Goal: Book appointment/travel/reservation

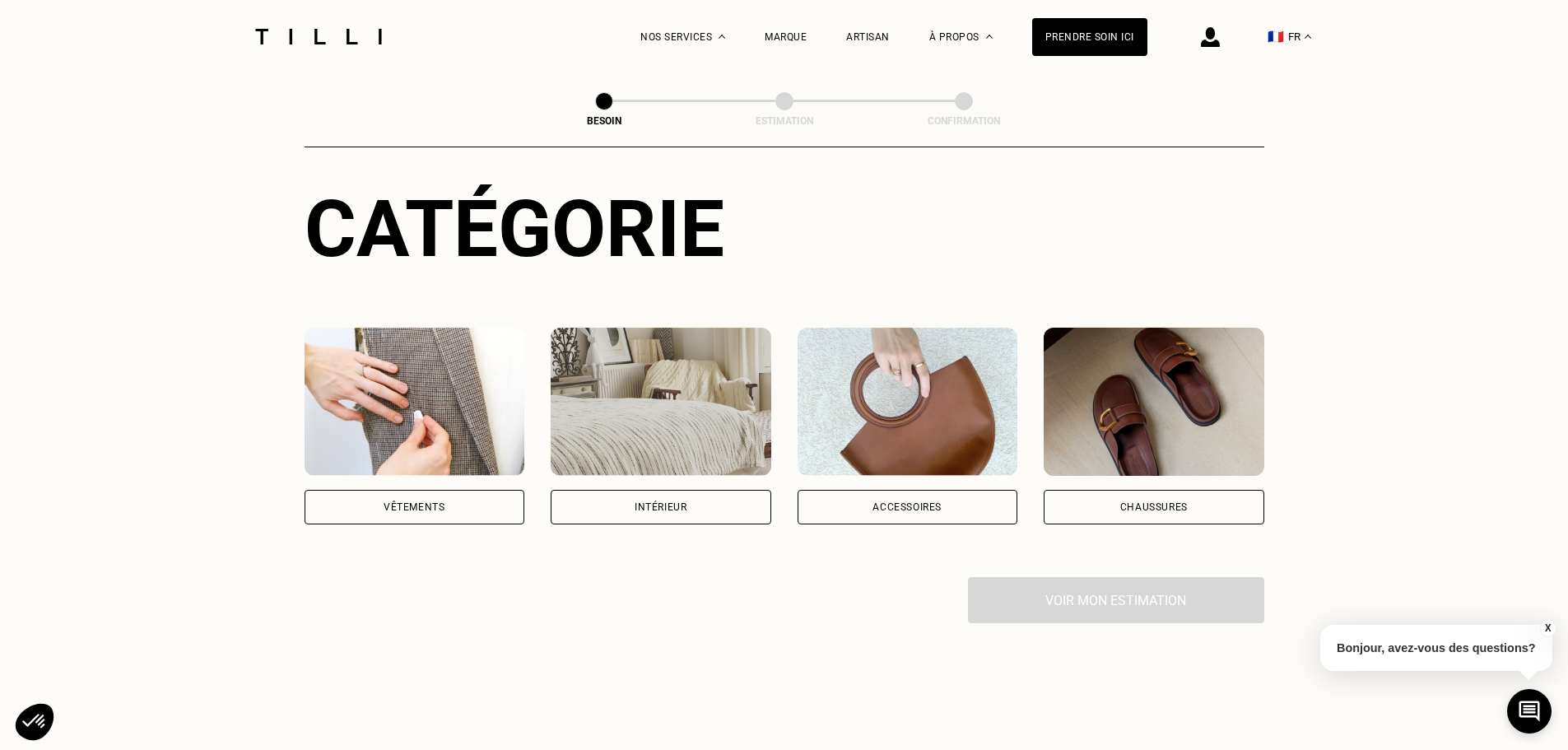
scroll to position [165, 0]
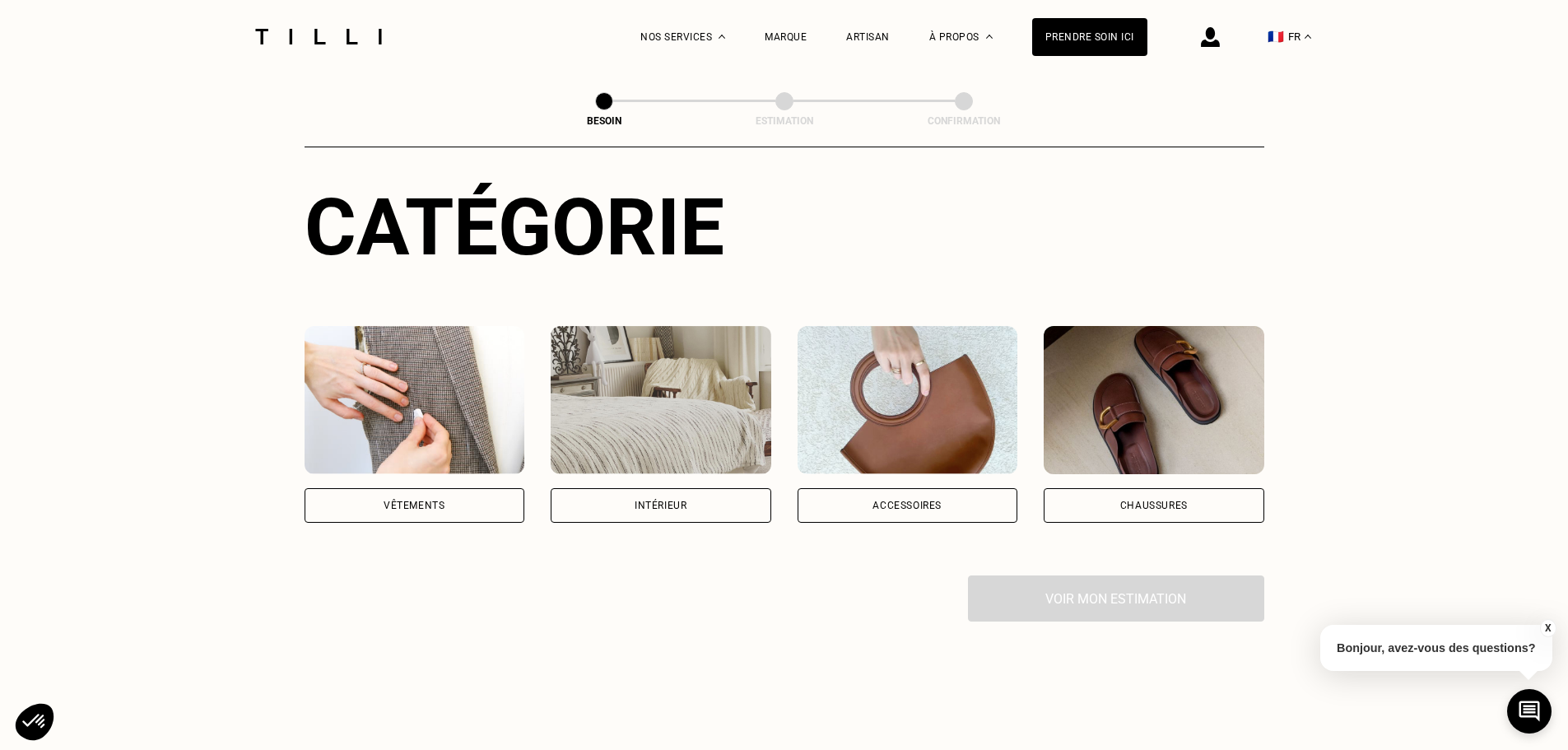
click at [452, 383] on img at bounding box center [414, 400] width 221 height 149
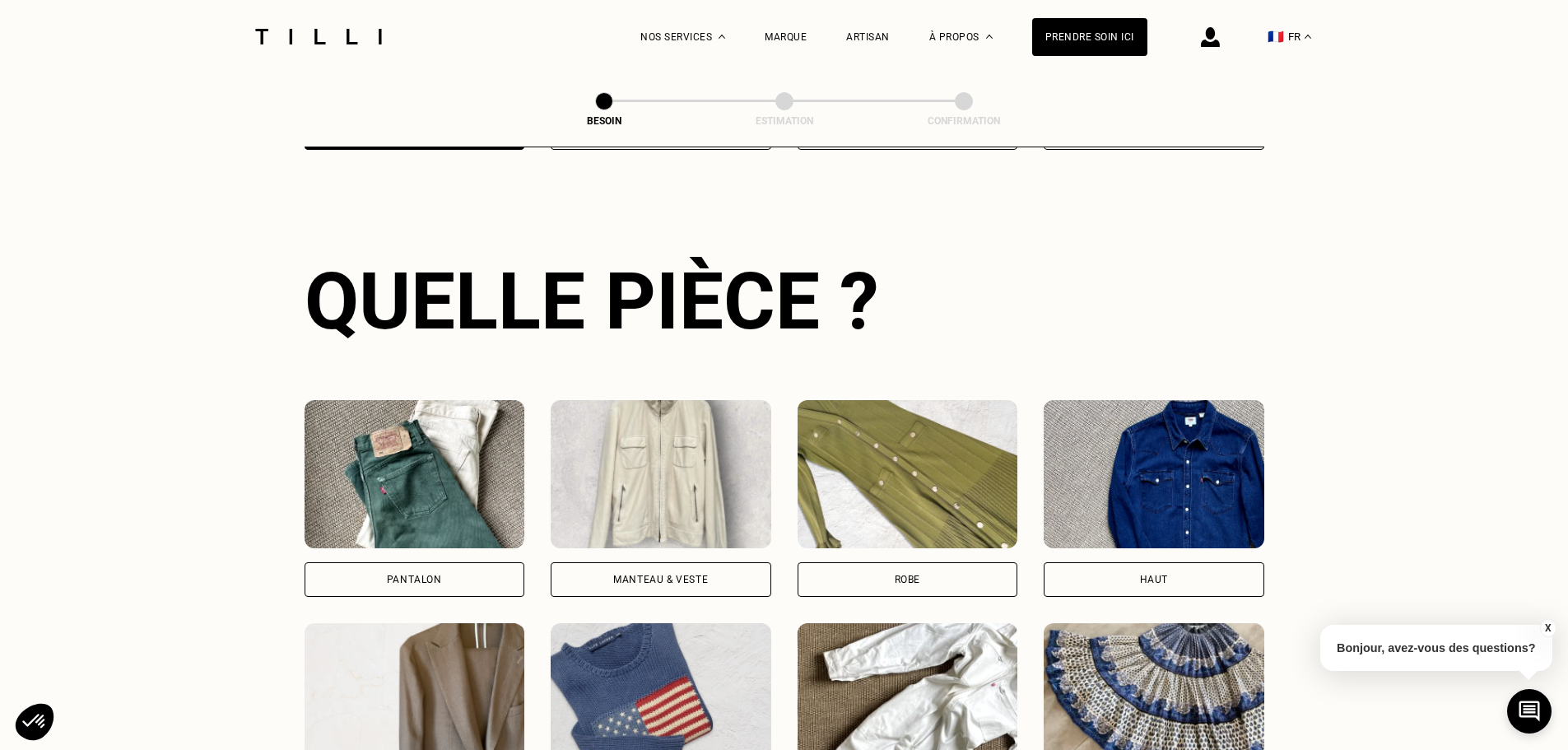
scroll to position [538, 0]
click at [495, 499] on img at bounding box center [414, 473] width 221 height 149
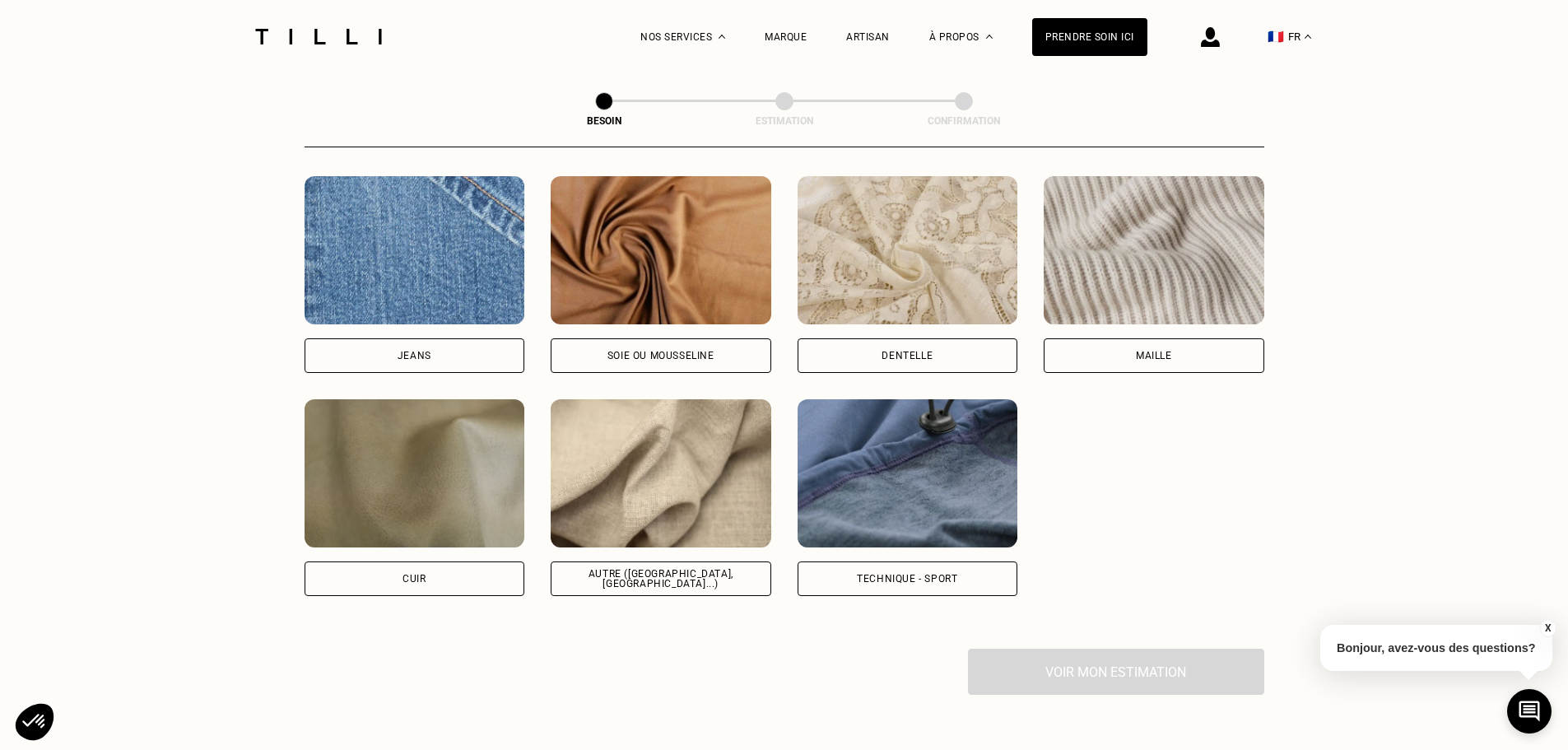
scroll to position [1764, 0]
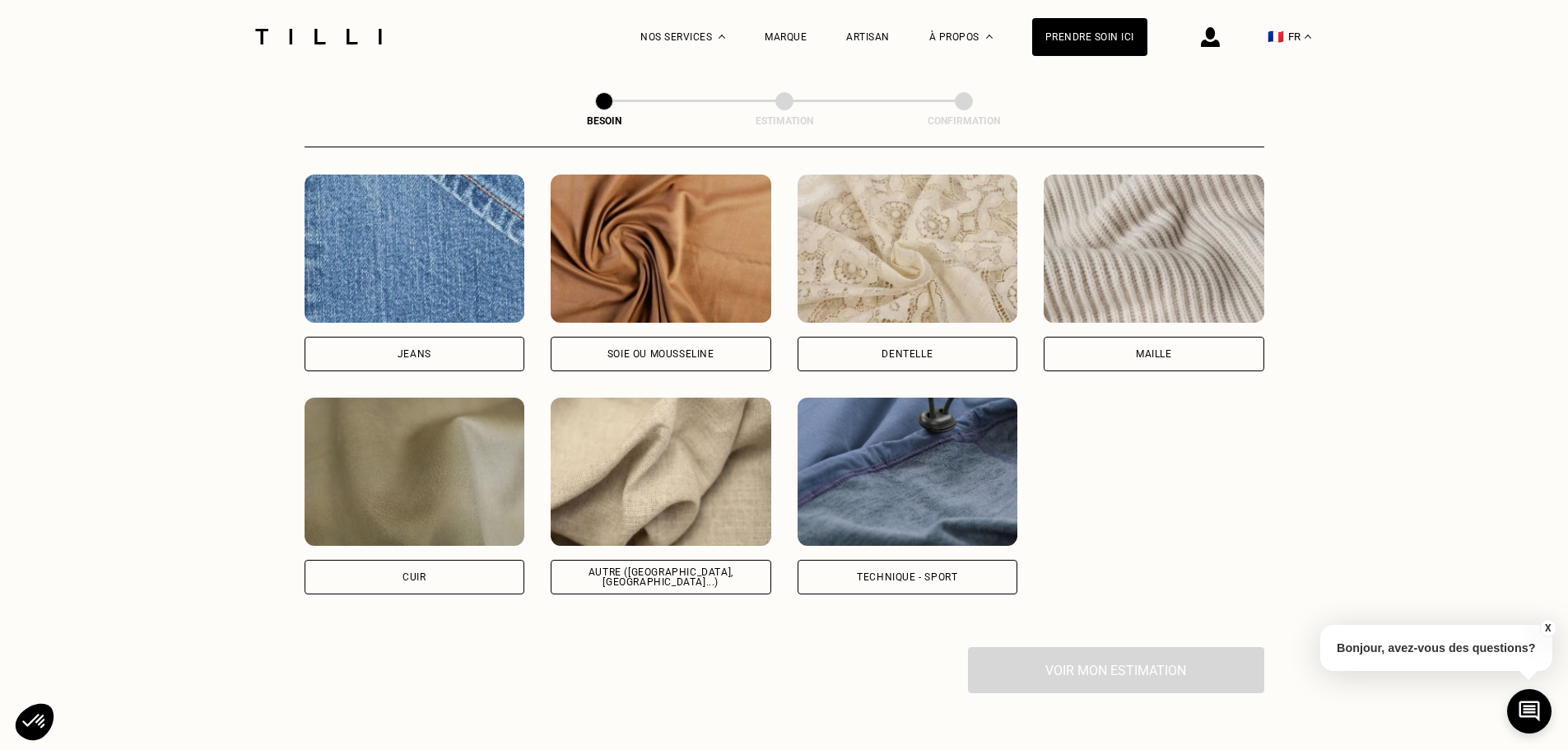
click at [666, 488] on img at bounding box center [661, 472] width 221 height 149
select select "FR"
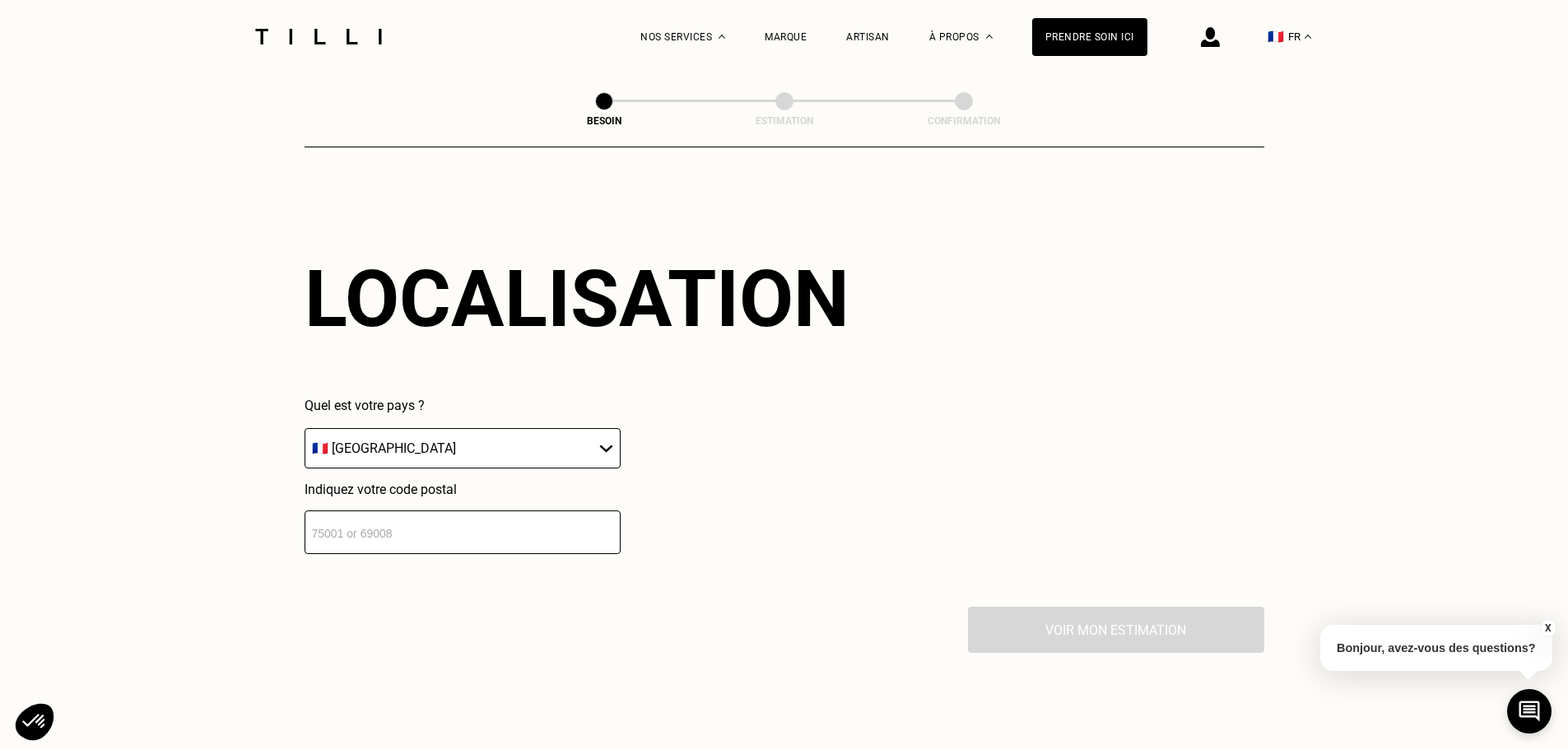
scroll to position [2214, 0]
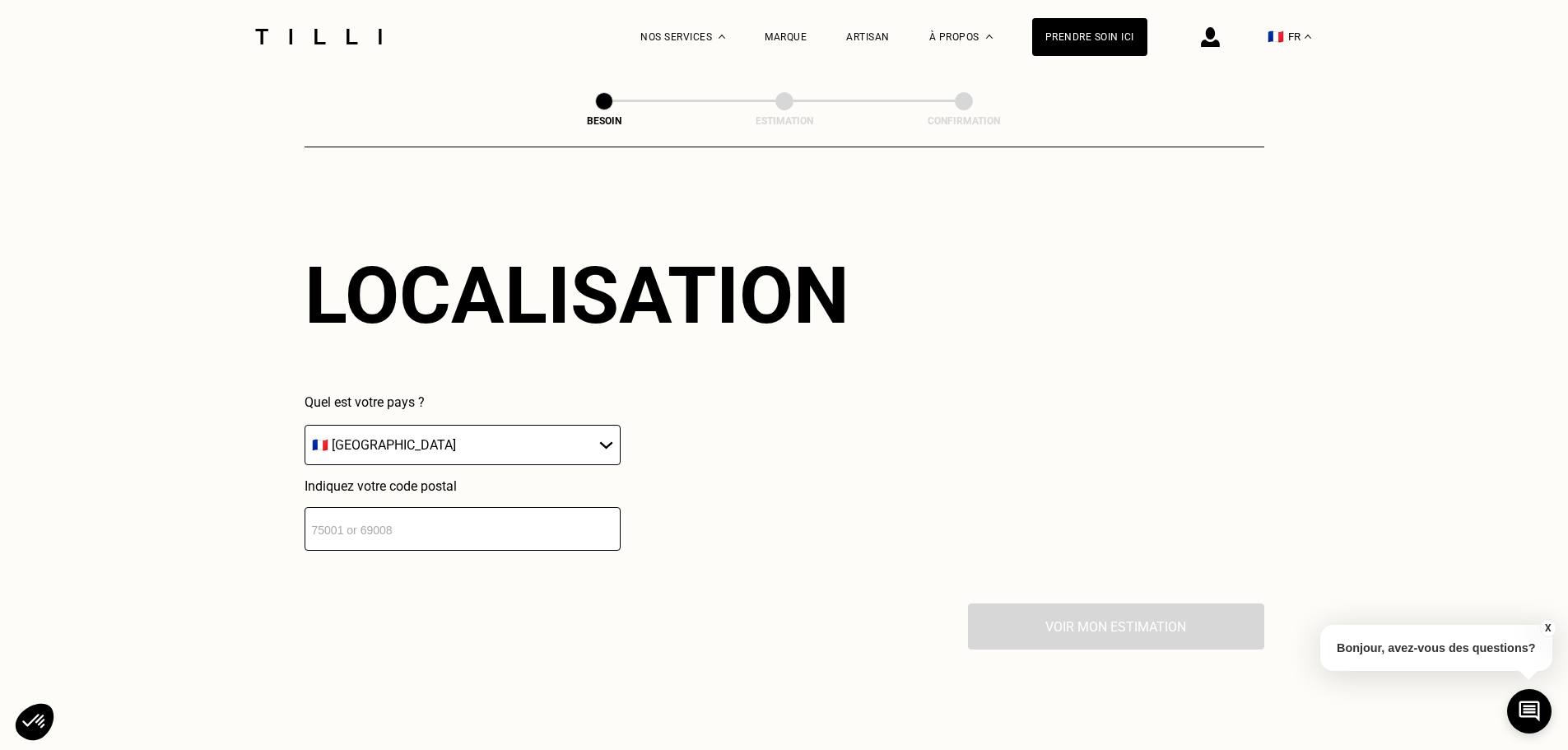
click at [444, 526] on input "number" at bounding box center [462, 529] width 316 height 43
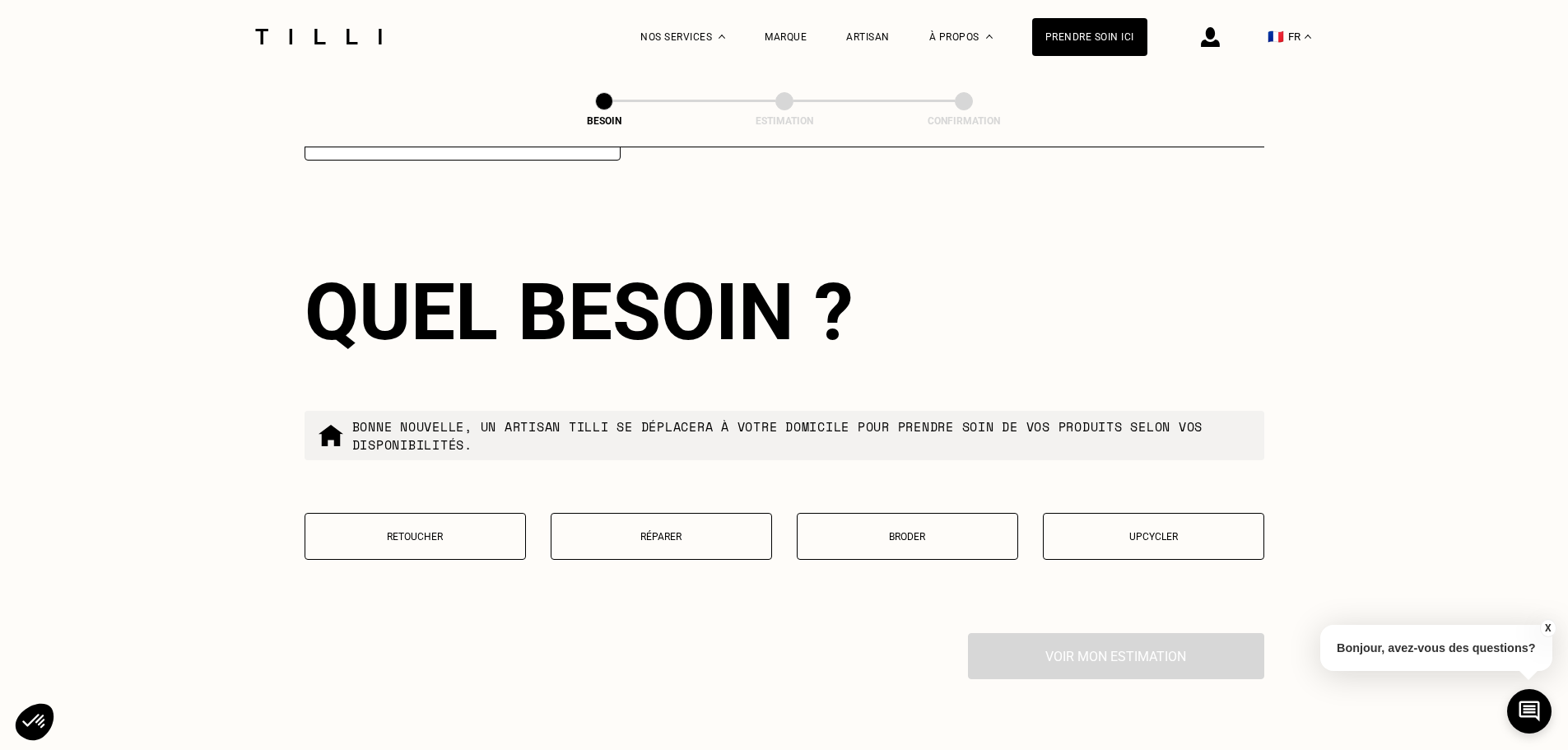
scroll to position [2623, 0]
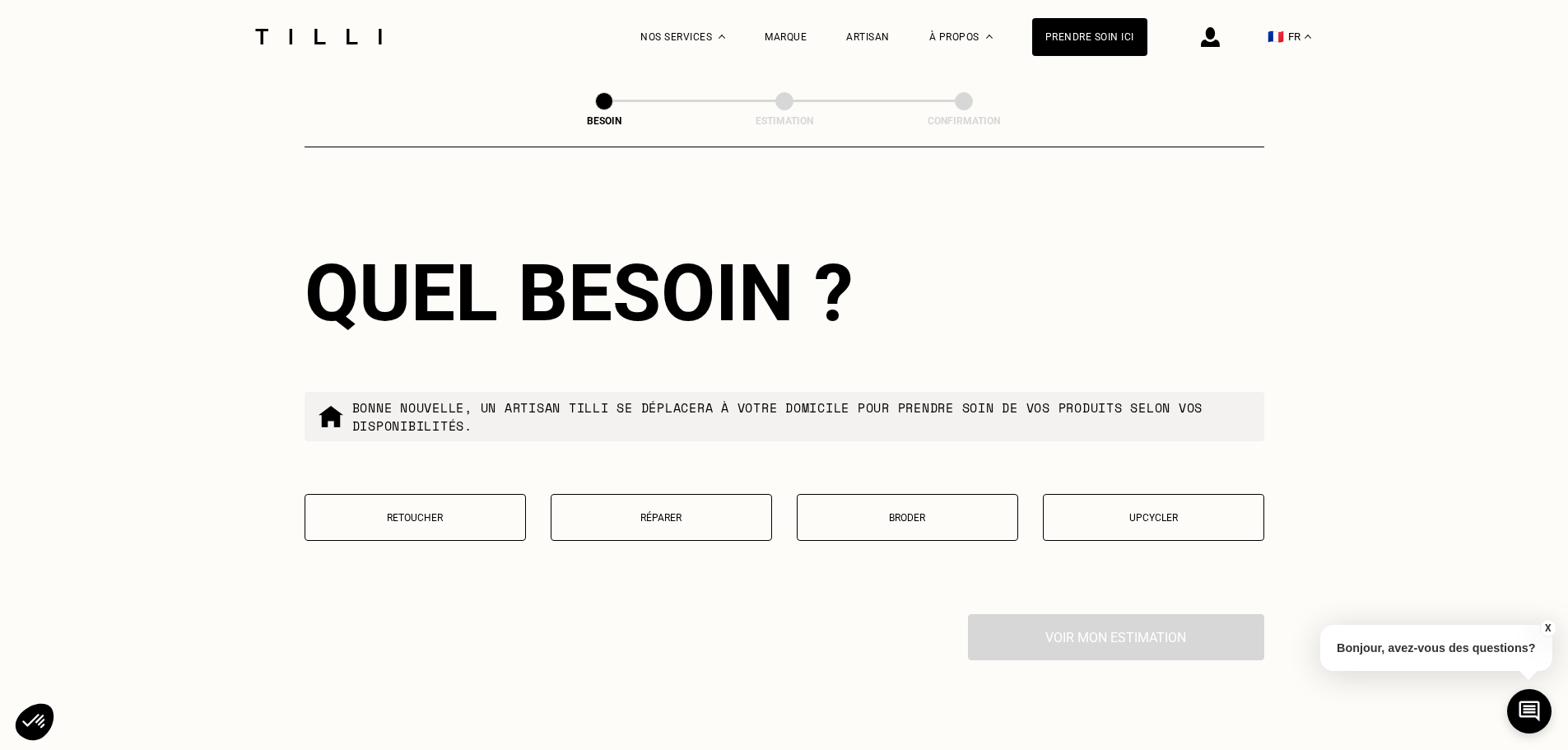
type input "75015"
click at [419, 512] on p "Retoucher" at bounding box center [415, 518] width 203 height 12
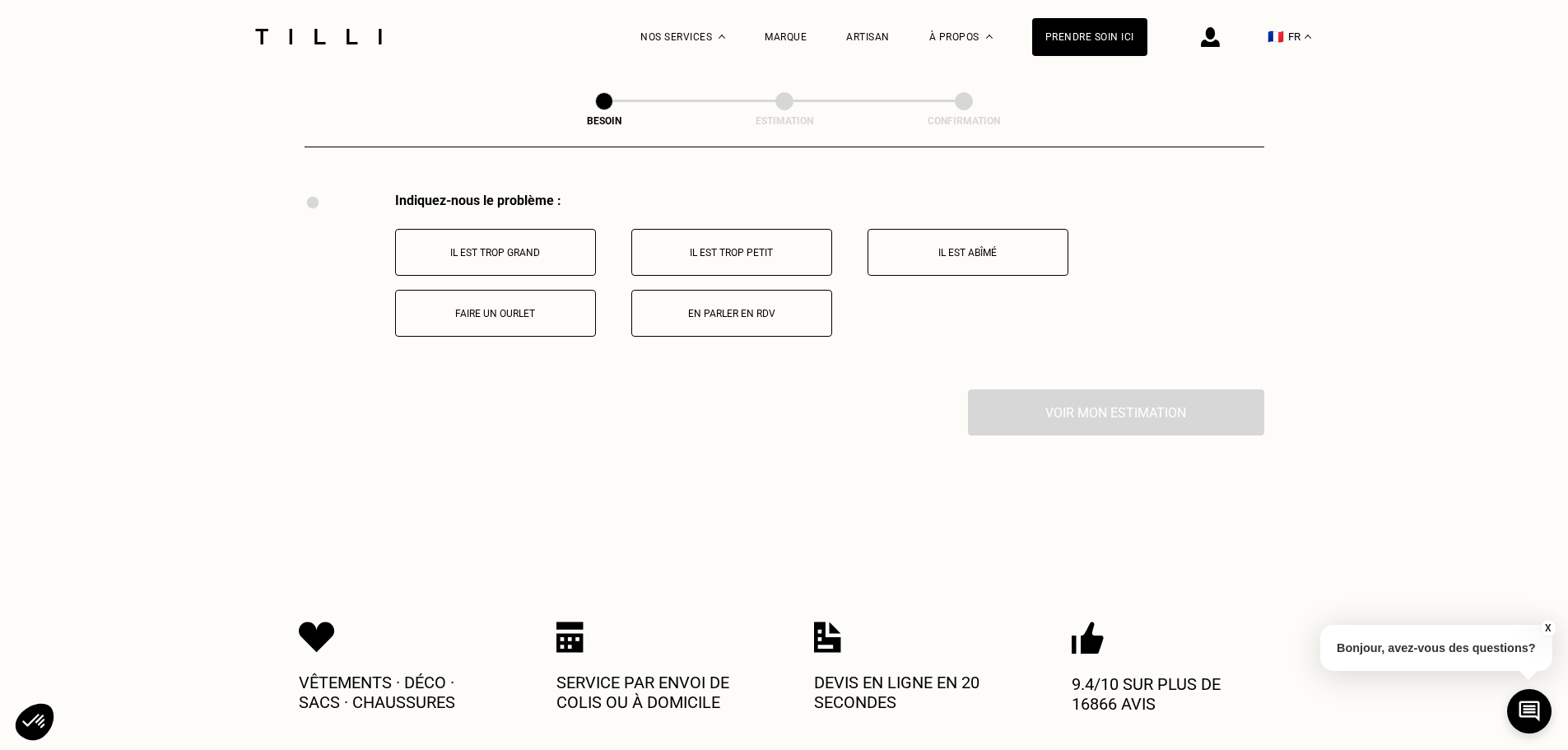
scroll to position [3045, 0]
click at [536, 246] on p "Il est trop grand" at bounding box center [495, 251] width 183 height 12
click at [484, 249] on p "Sur les jambes" at bounding box center [495, 251] width 183 height 12
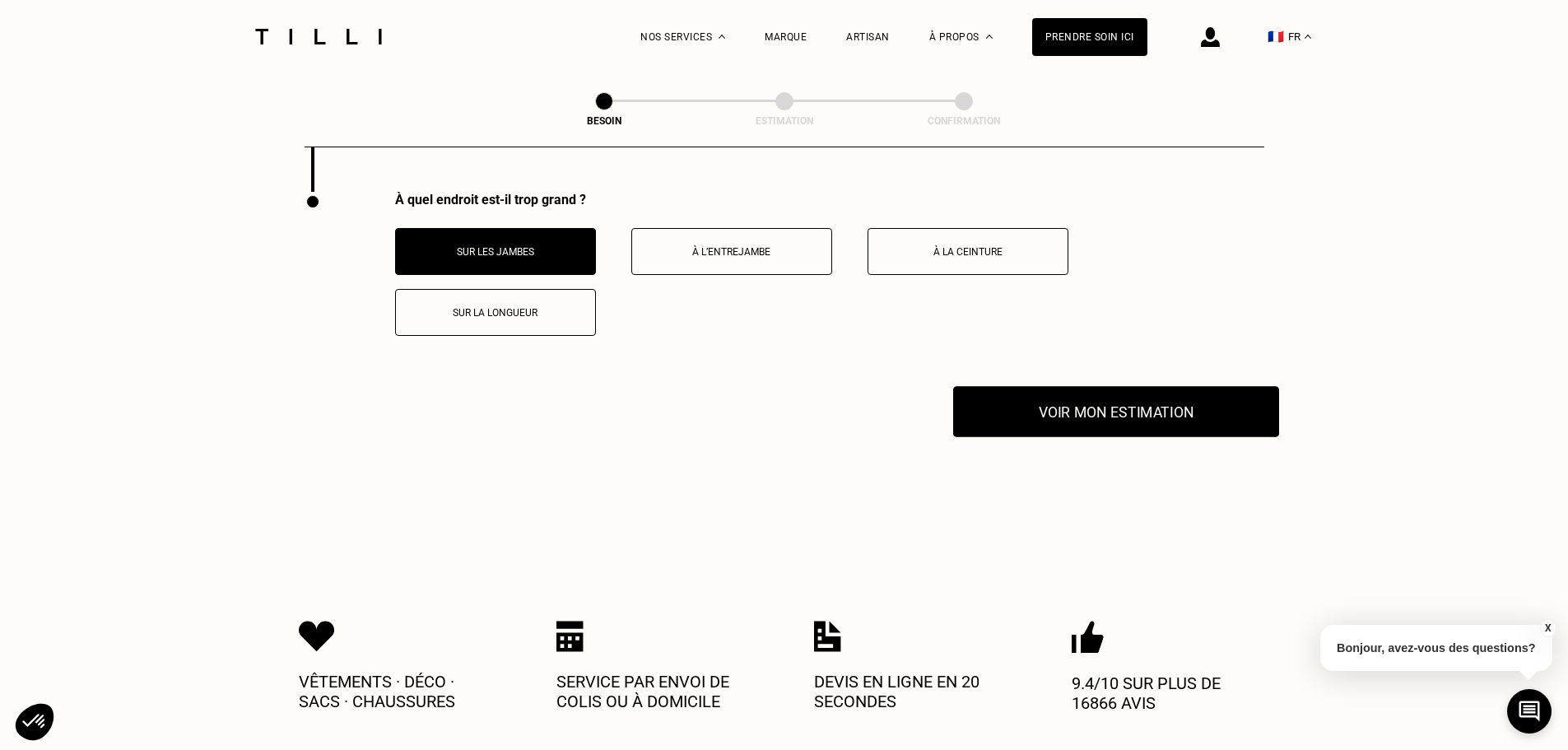
click at [1061, 395] on button "Voir mon estimation" at bounding box center [1116, 411] width 326 height 51
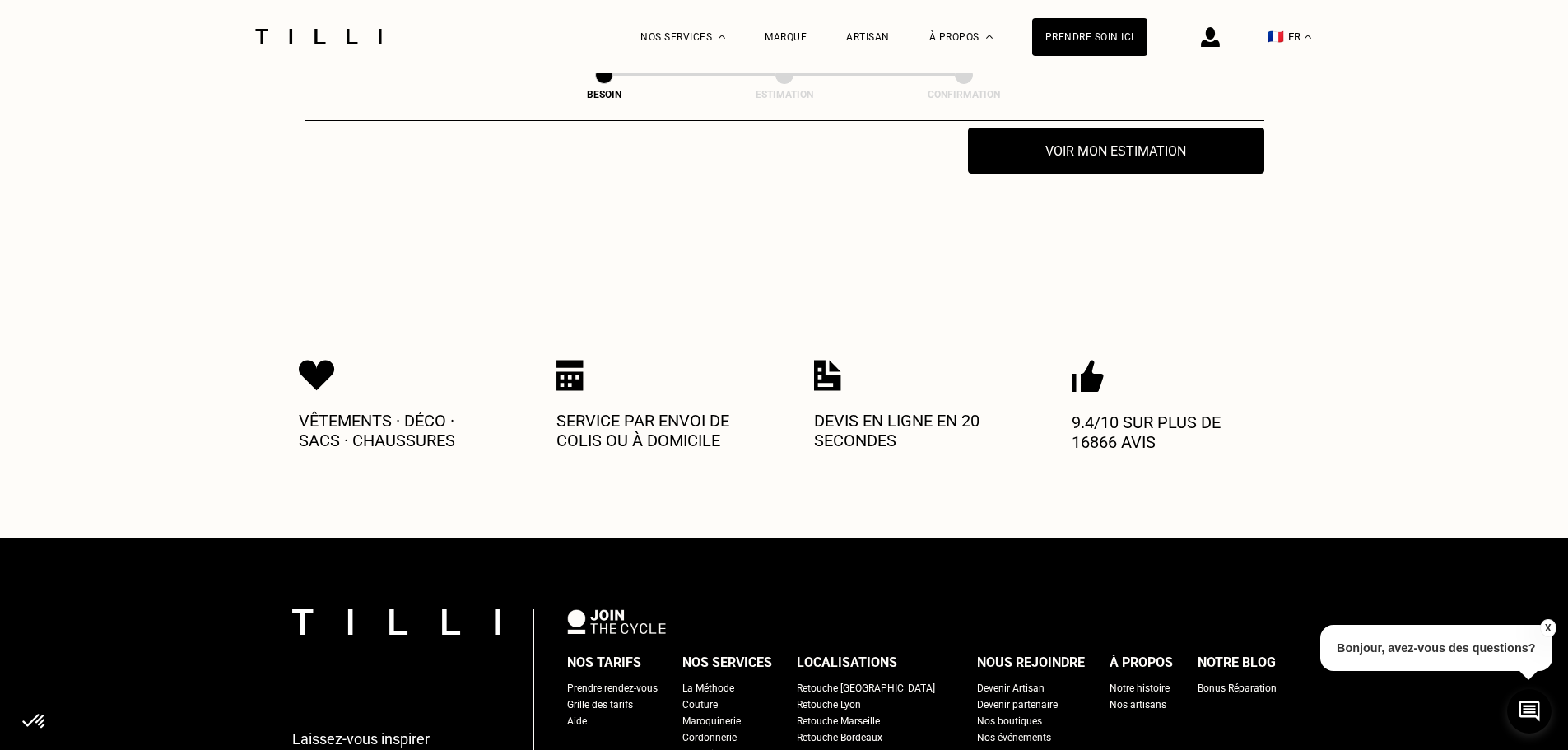
scroll to position [3149, 0]
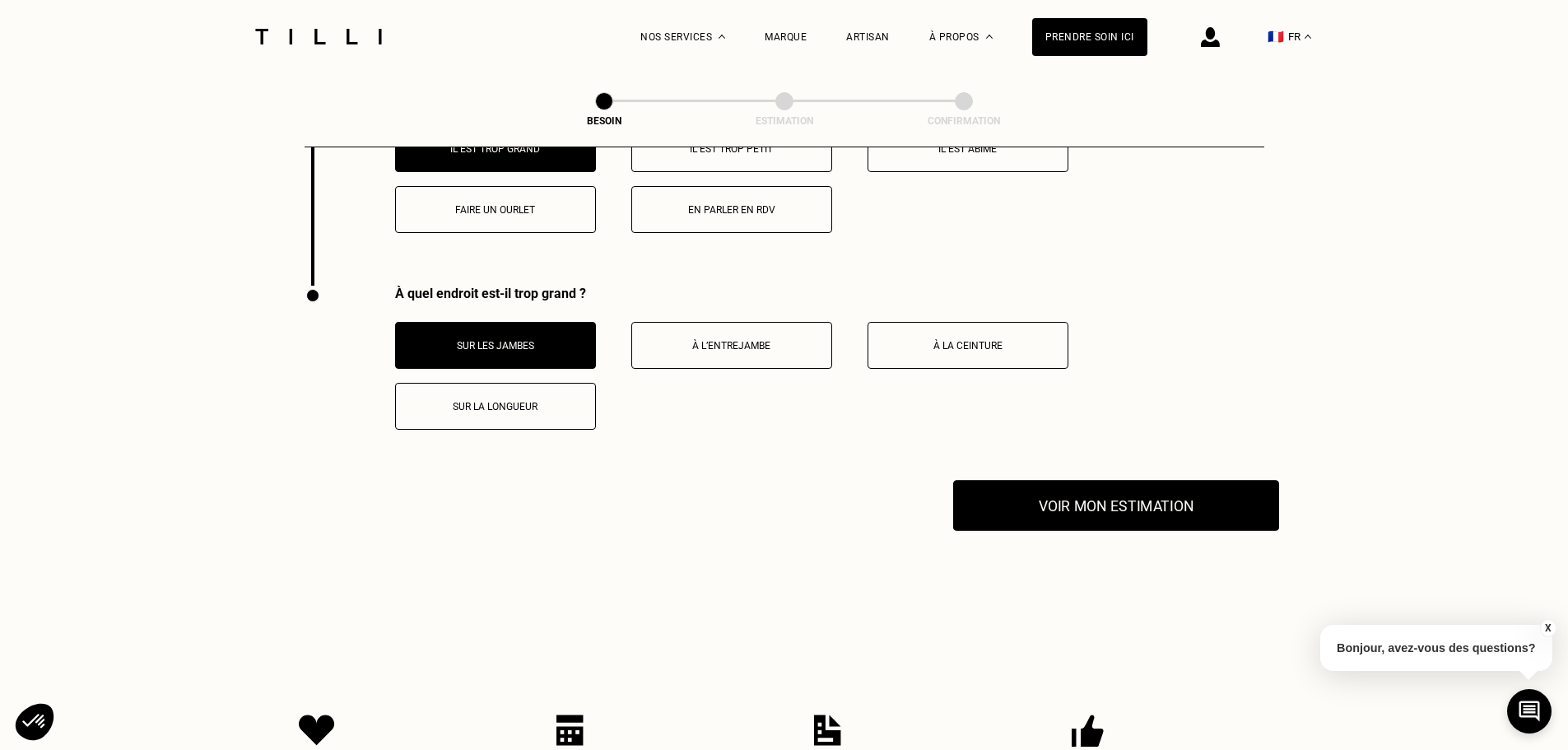
click at [1113, 495] on button "Voir mon estimation" at bounding box center [1116, 505] width 326 height 51
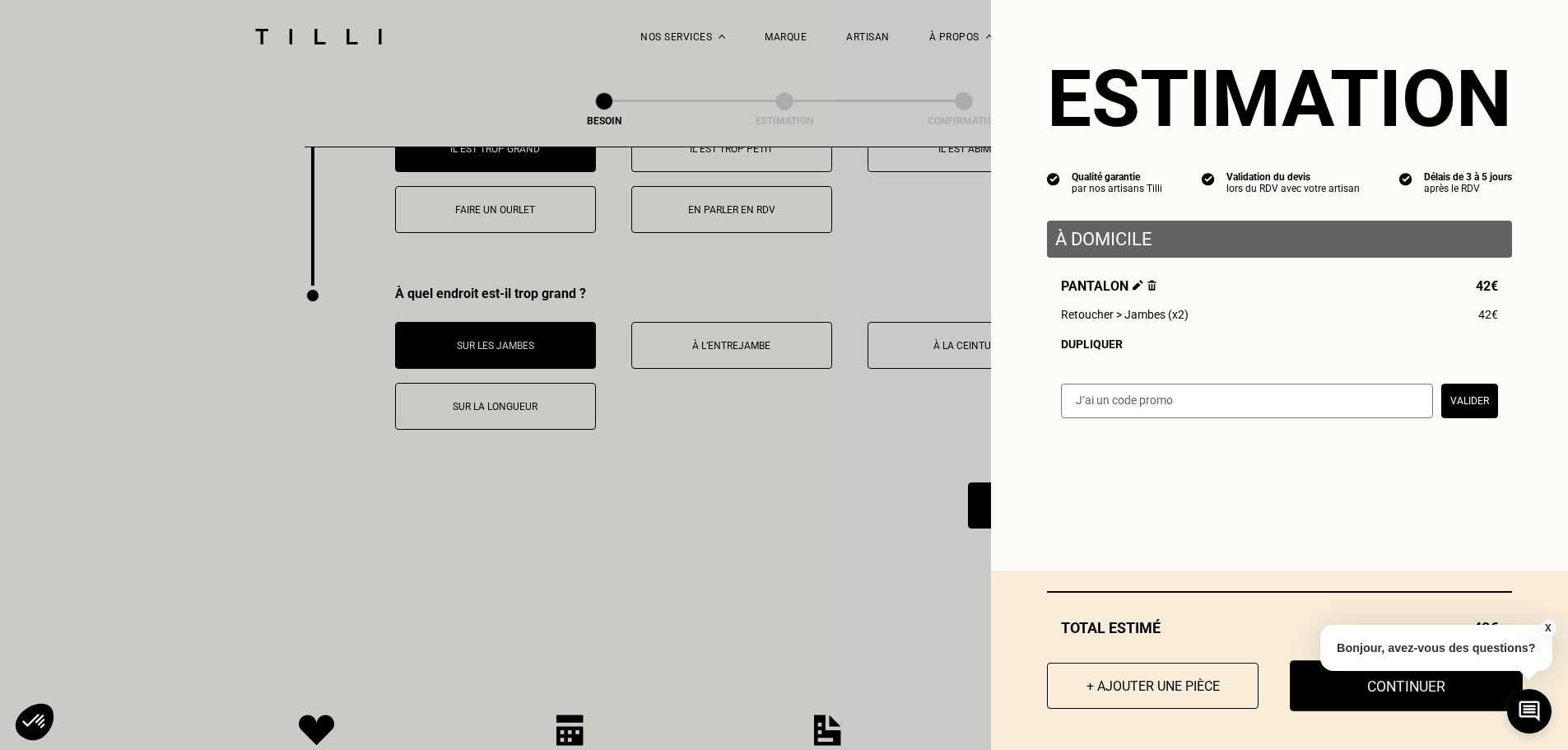
click at [1374, 696] on button "Continuer" at bounding box center [1406, 685] width 233 height 51
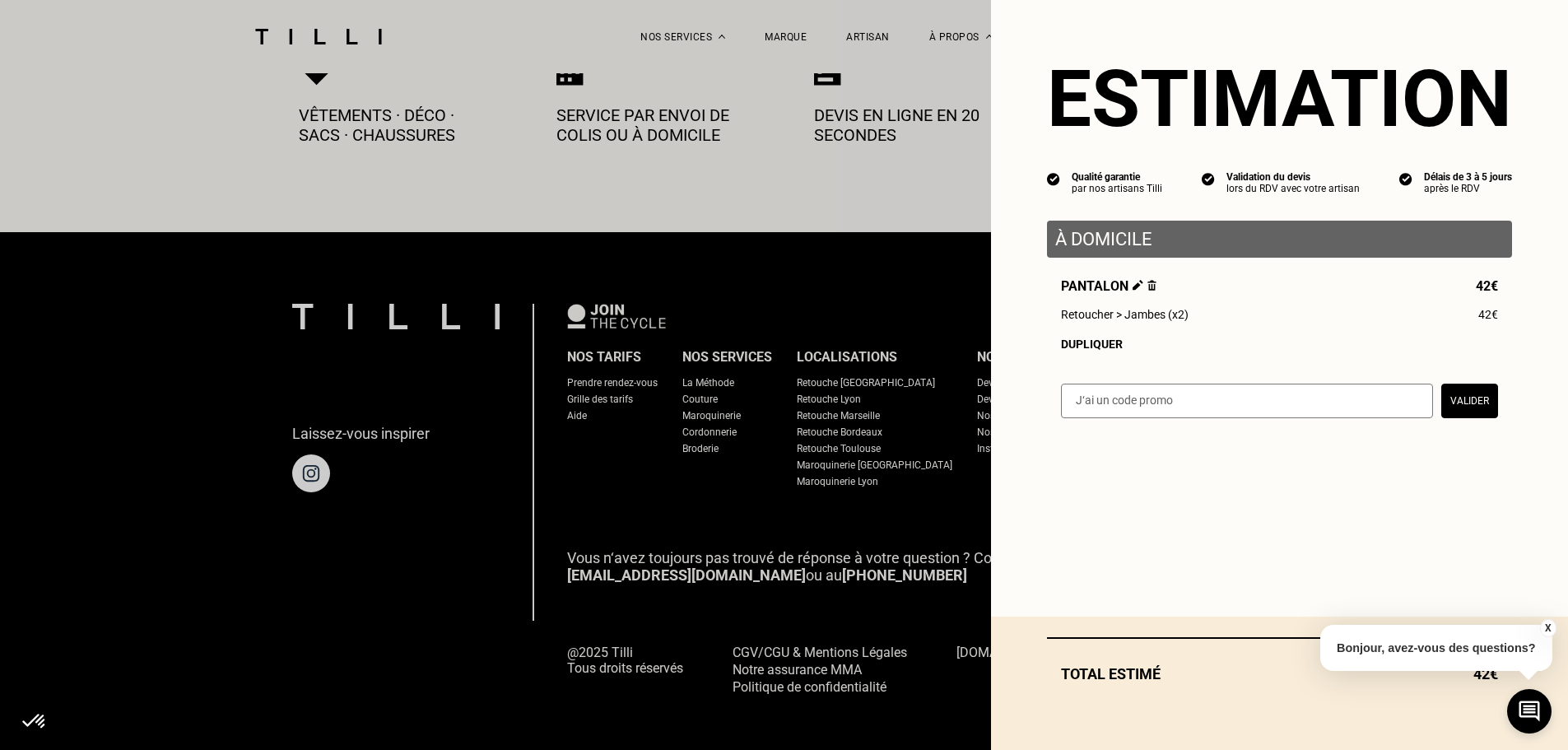
select select "FR"
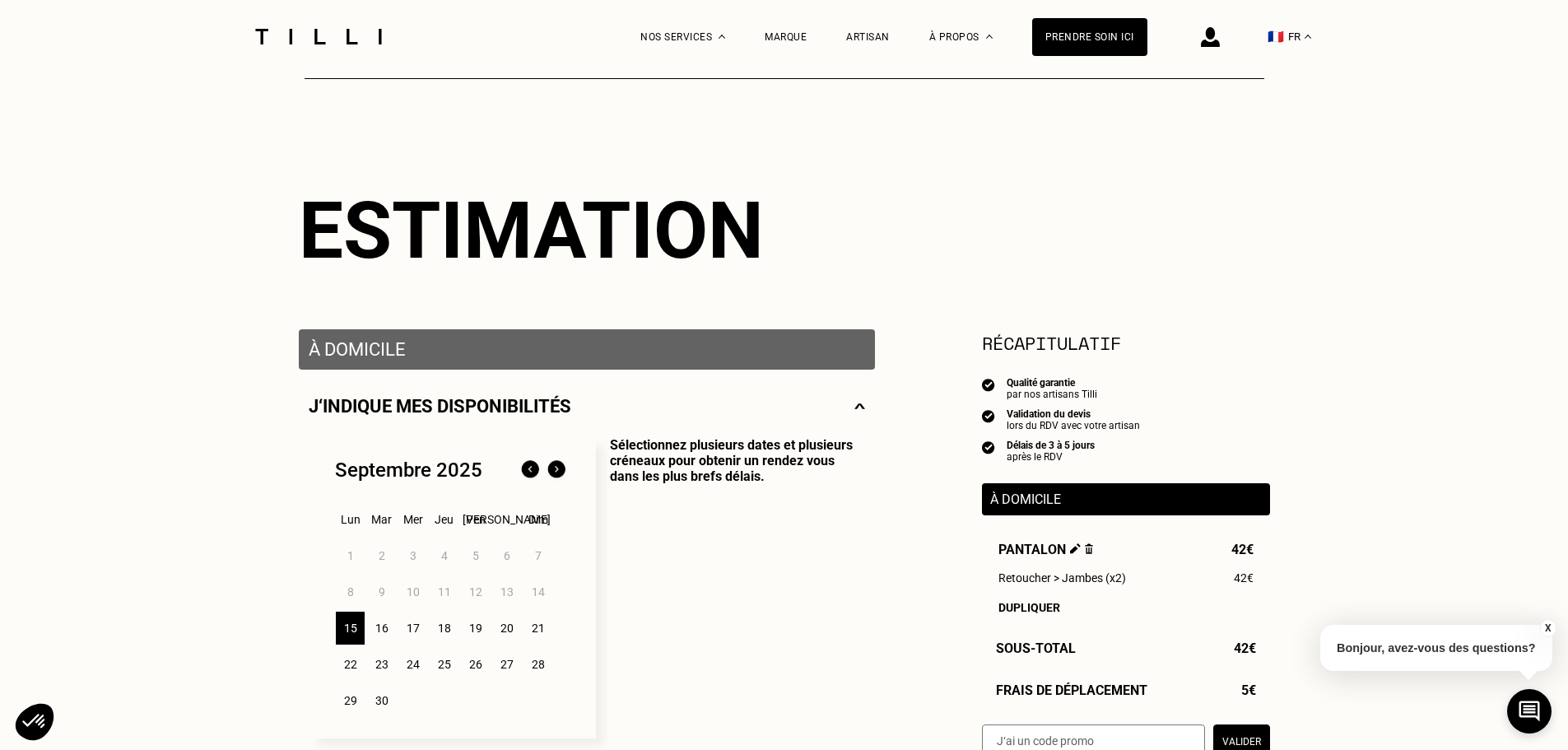
scroll to position [165, 0]
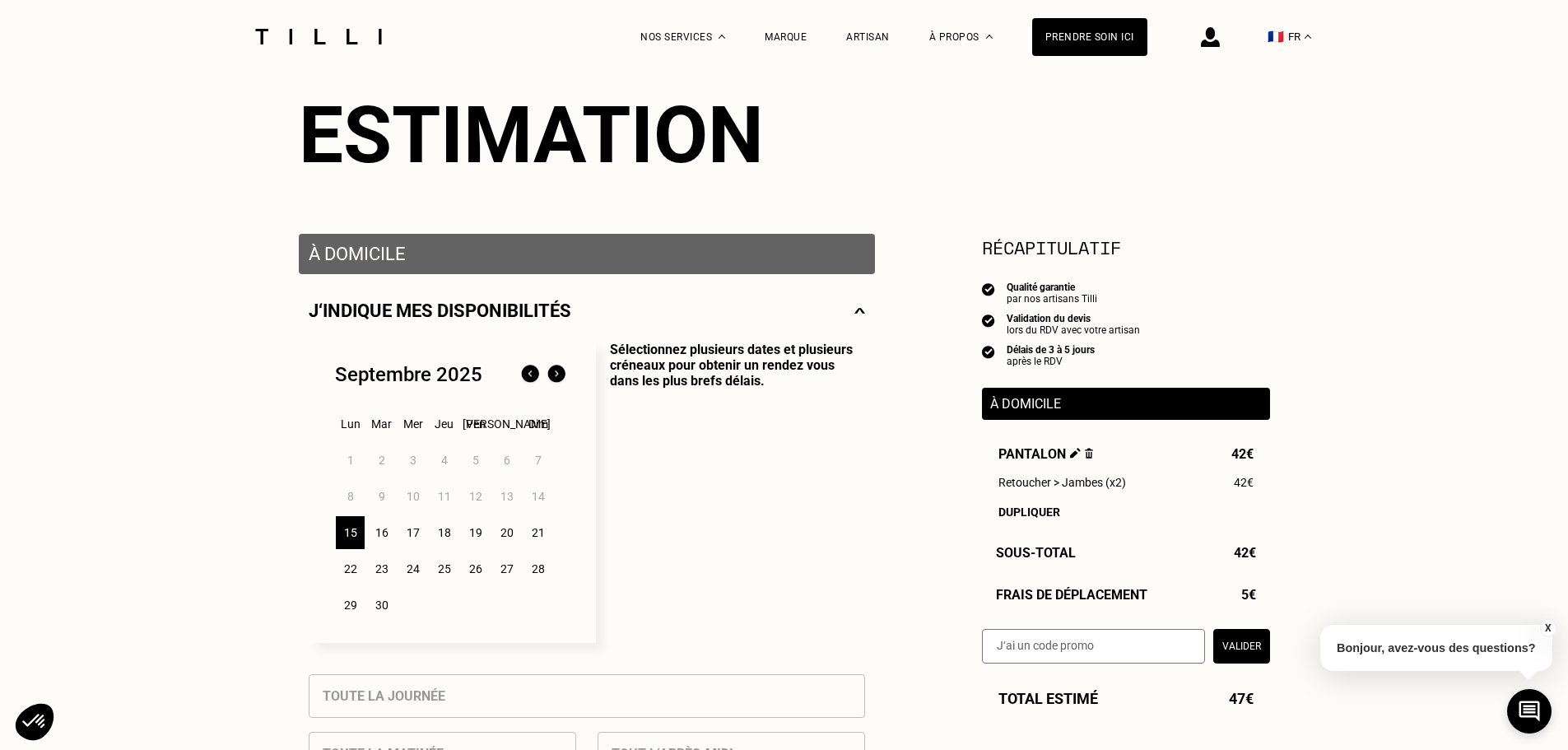
click at [346, 540] on div "15" at bounding box center [350, 532] width 29 height 33
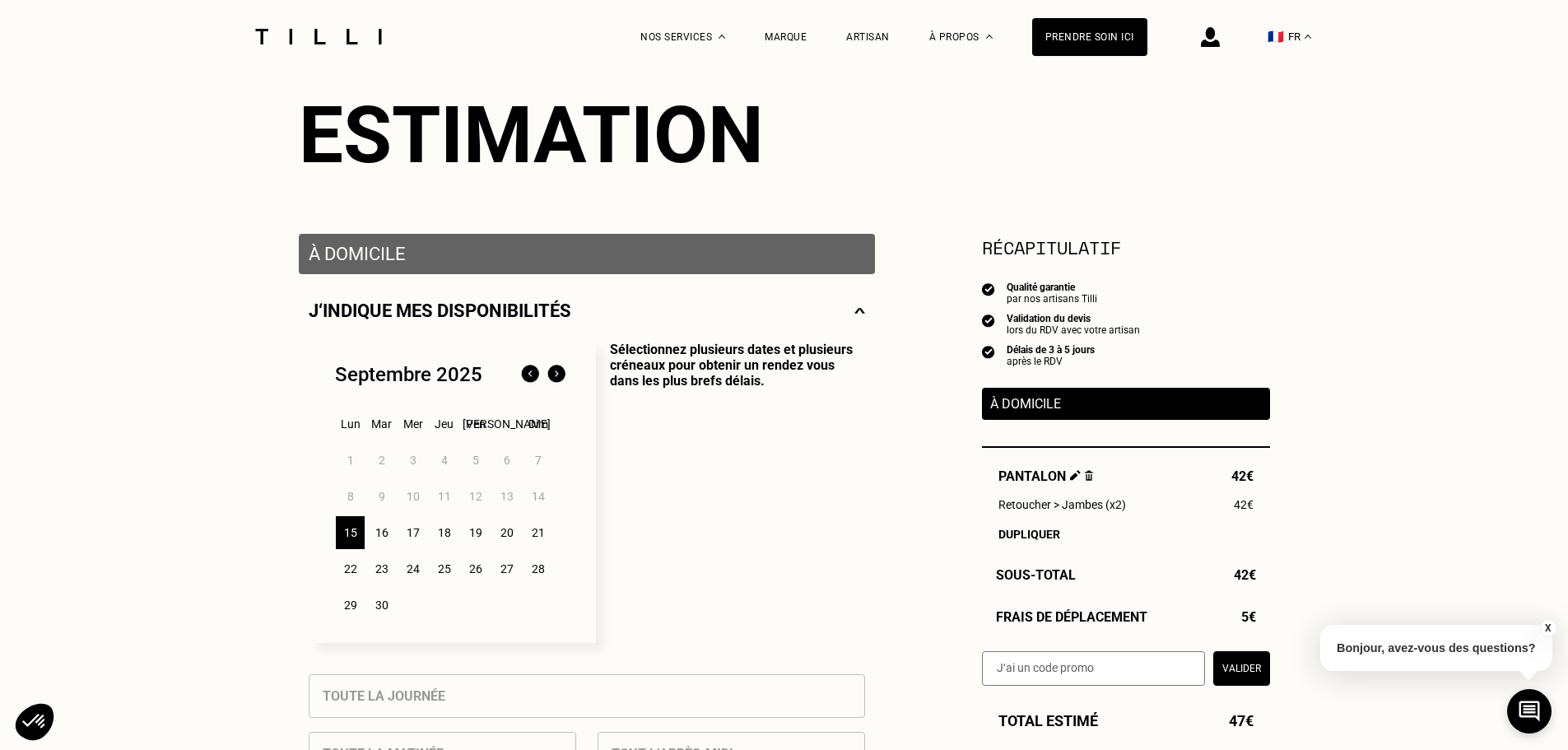
click at [375, 542] on div "16" at bounding box center [382, 532] width 29 height 33
click at [351, 542] on div "15" at bounding box center [350, 532] width 29 height 33
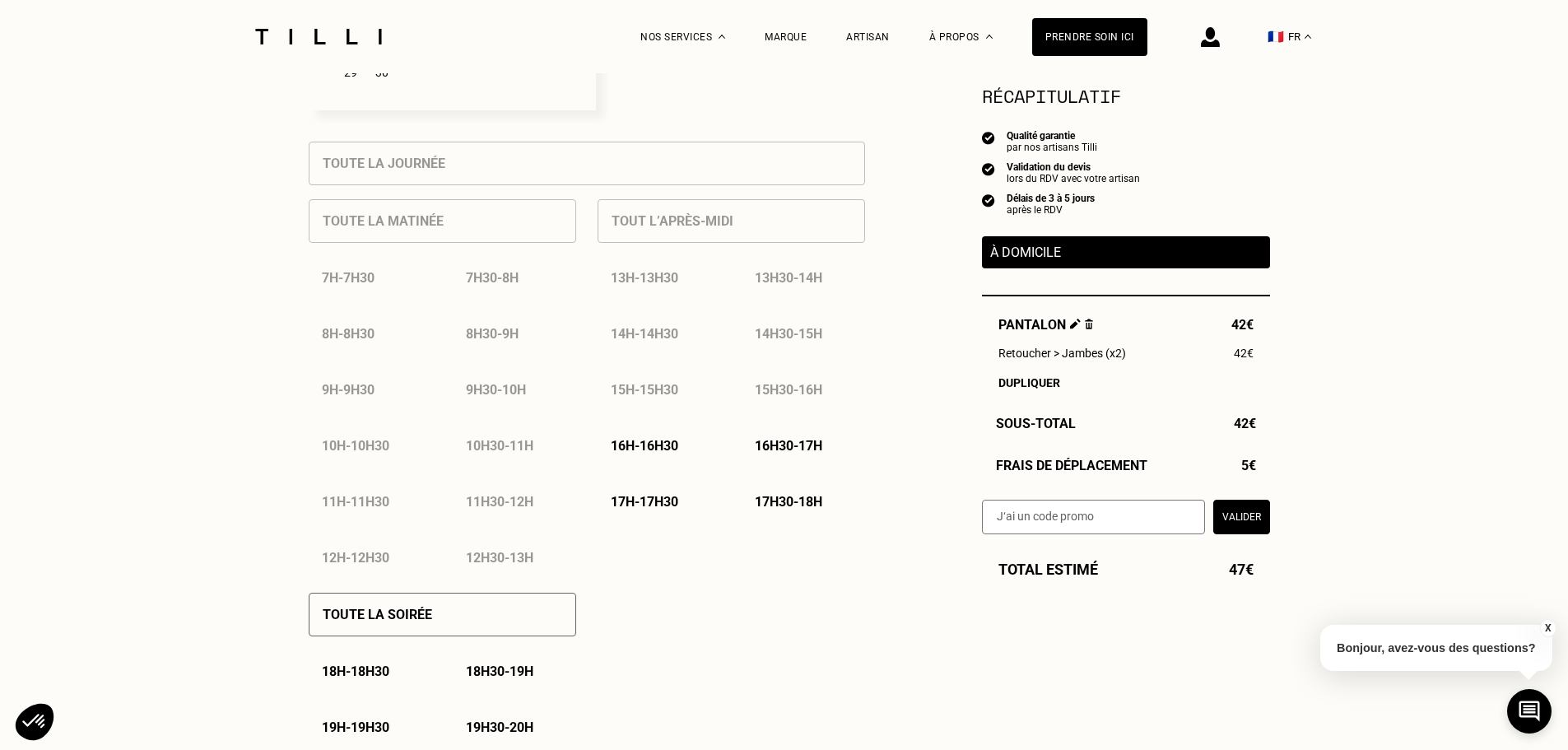
scroll to position [659, 0]
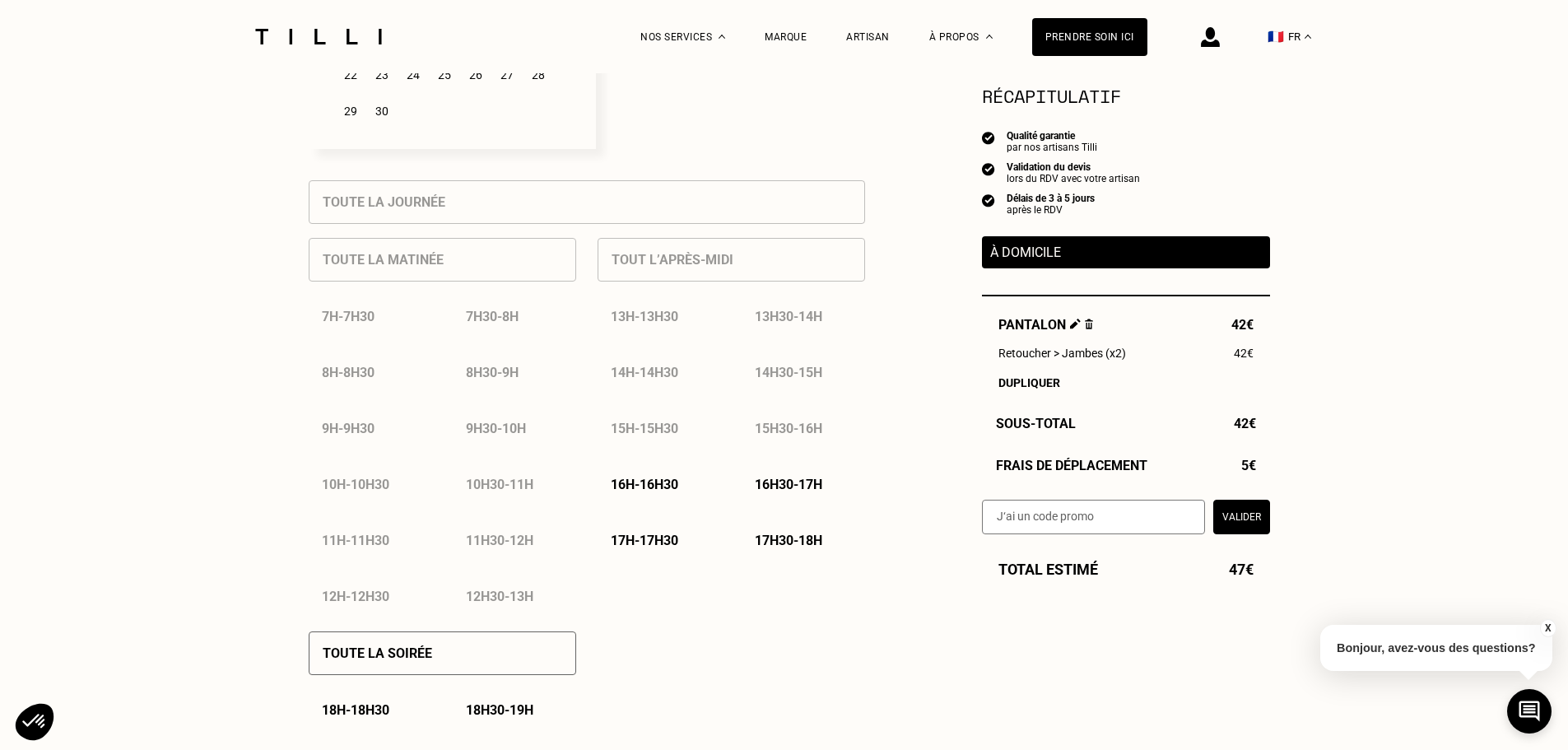
click at [667, 492] on p "16h - 16h30" at bounding box center [644, 483] width 68 height 15
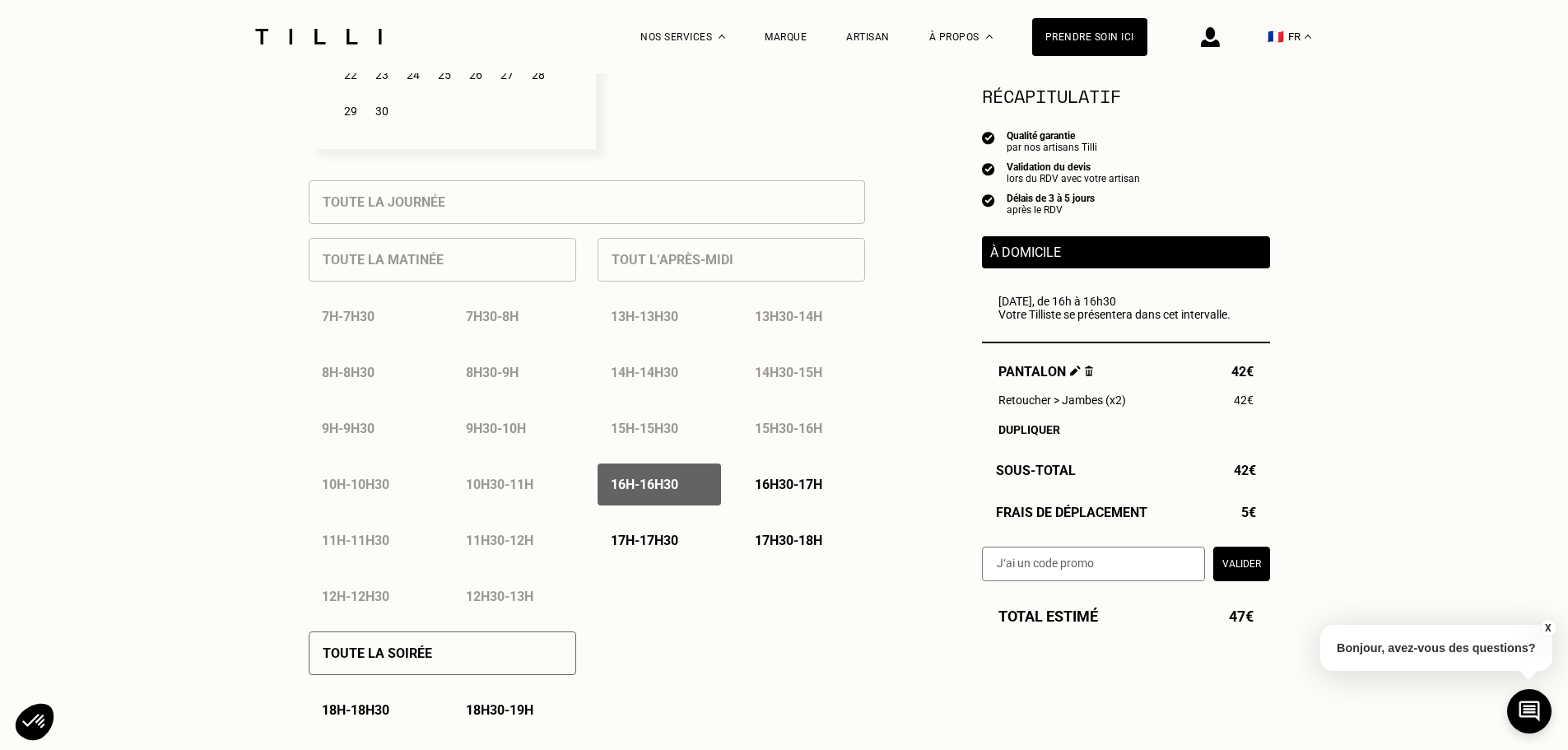
click at [783, 492] on p "16h30 - 17h" at bounding box center [788, 483] width 68 height 15
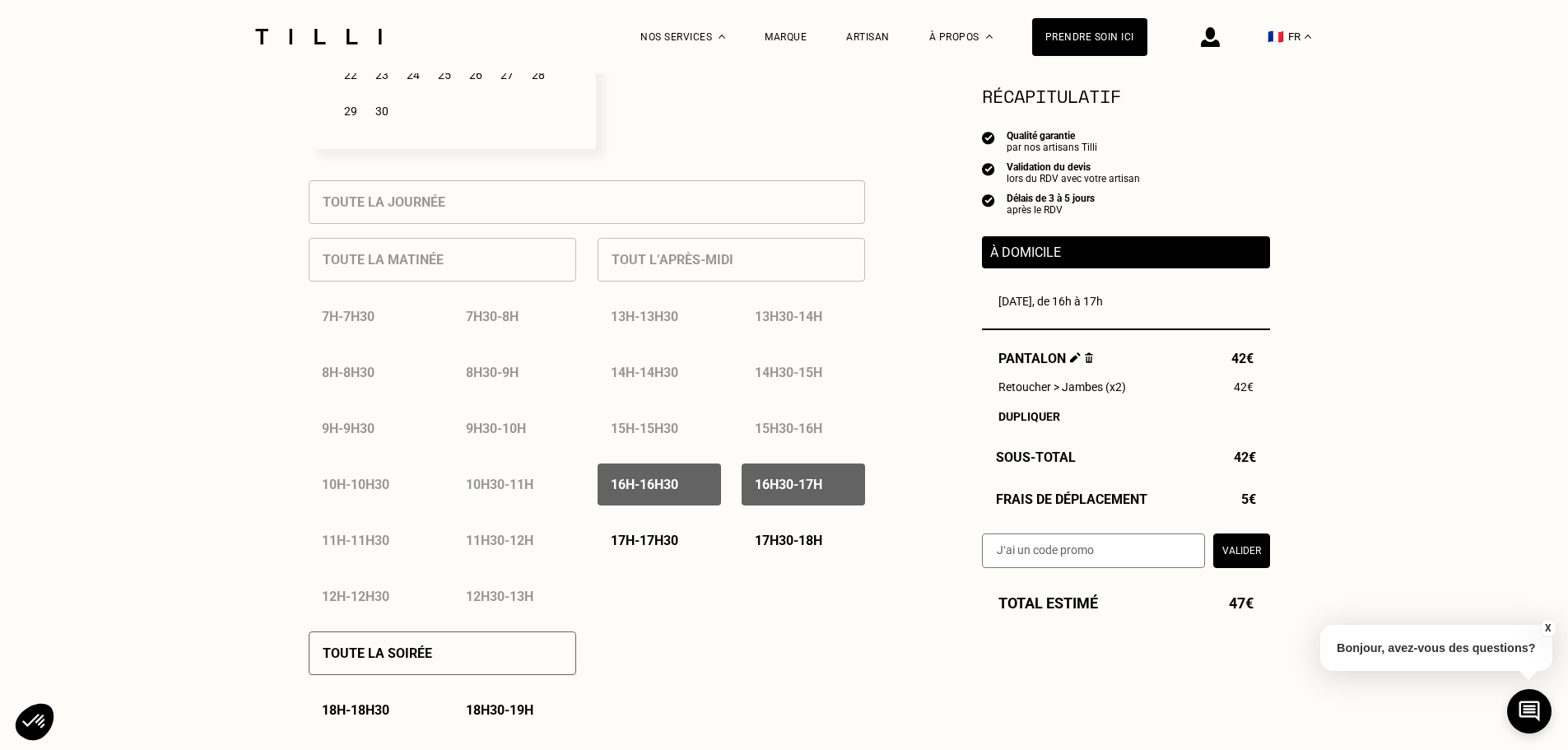
click at [653, 541] on p "17h - 17h30" at bounding box center [644, 540] width 68 height 15
click at [786, 544] on p "17h30 - 18h" at bounding box center [788, 540] width 68 height 15
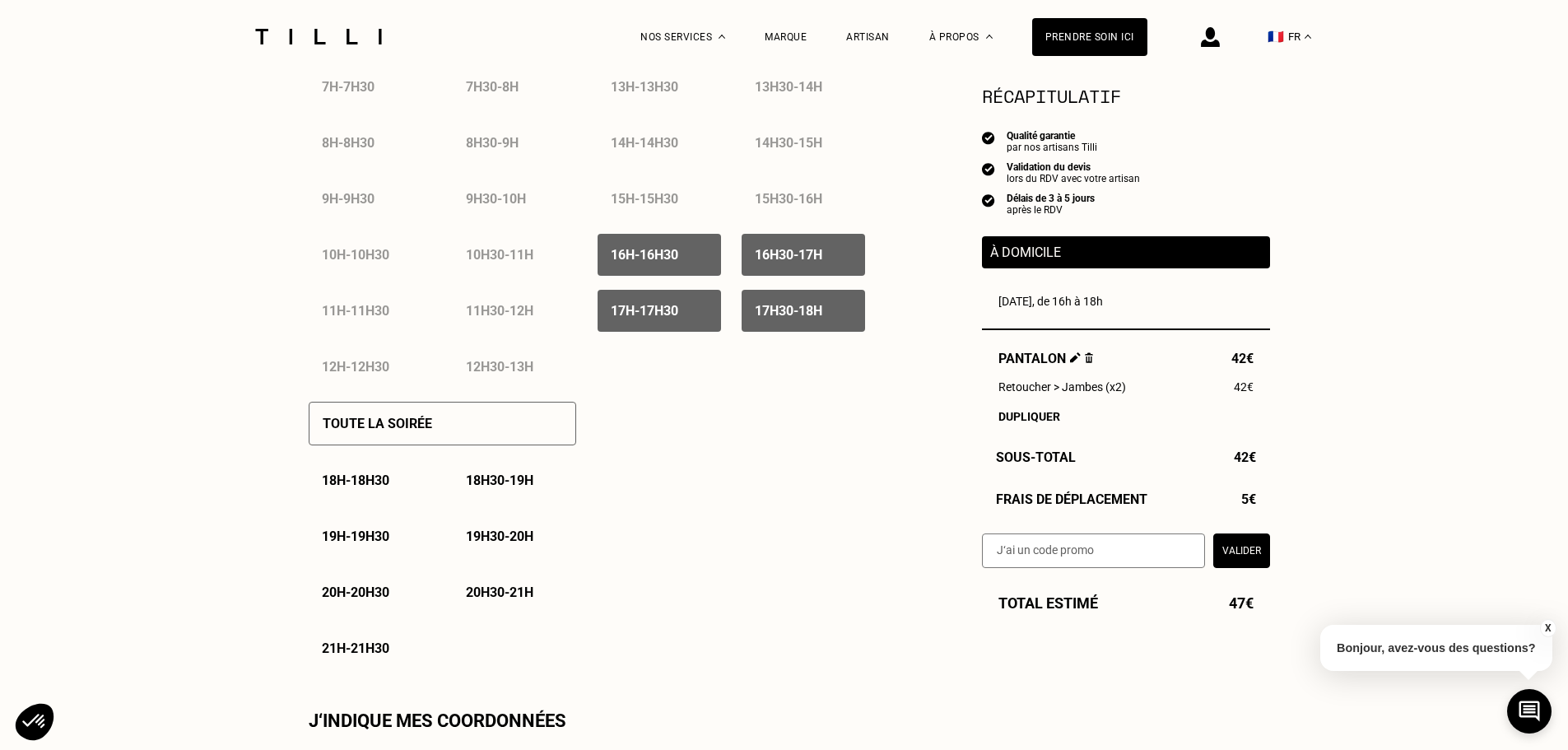
scroll to position [988, 0]
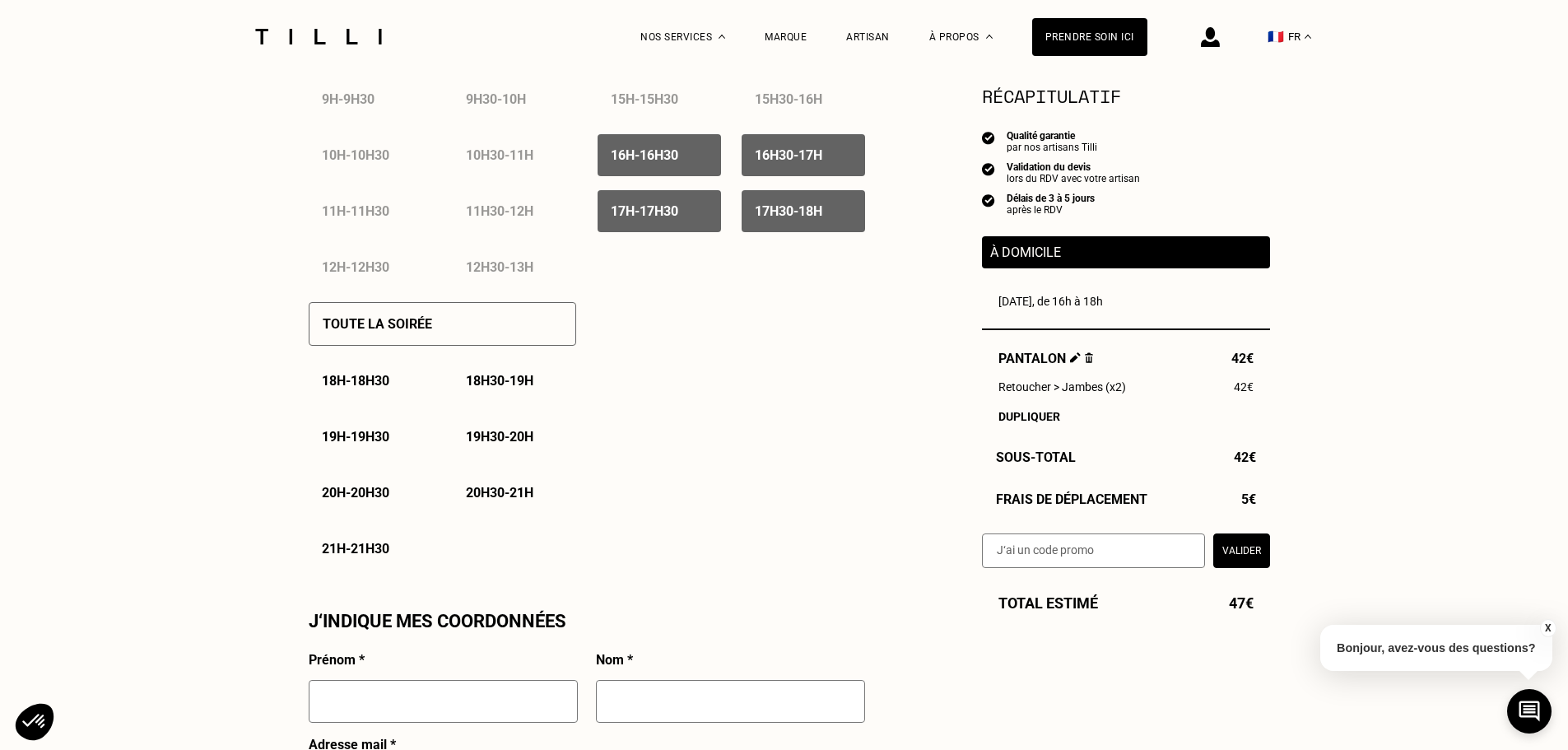
click at [331, 389] on p "18h - 18h30" at bounding box center [356, 380] width 68 height 15
click at [517, 357] on div "Toute la soirée 18h - 18h30 18h30 - 19h 19h - 19h30 19h30 - 20h 20h - 20h30 20h…" at bounding box center [442, 429] width 267 height 282
click at [500, 384] on p "18h30 - 19h" at bounding box center [500, 380] width 68 height 15
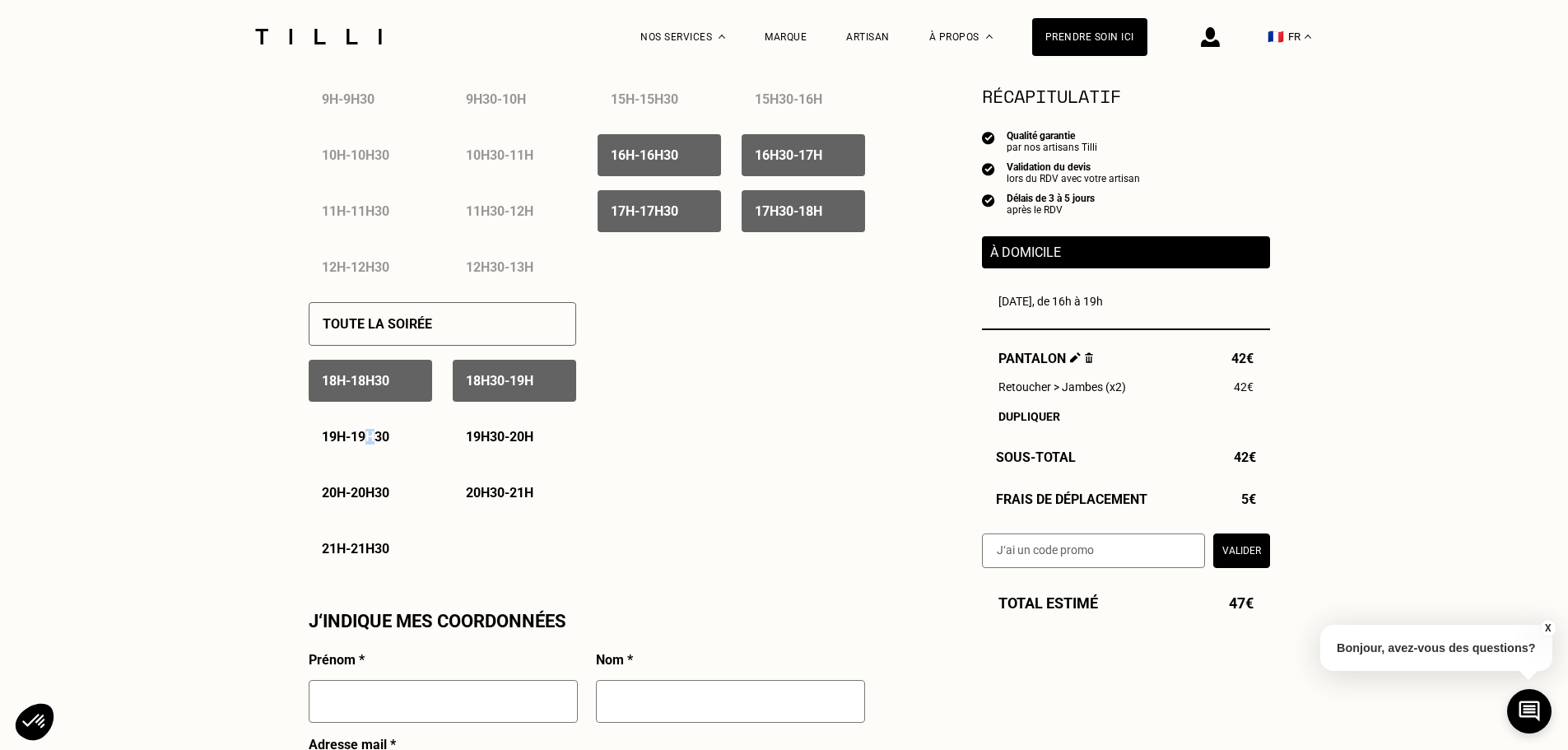
drag, startPoint x: 378, startPoint y: 434, endPoint x: 428, endPoint y: 438, distance: 50.2
click at [377, 434] on div "19h - 19h30" at bounding box center [370, 437] width 123 height 42
click at [493, 439] on p "19h30 - 20h" at bounding box center [500, 436] width 68 height 15
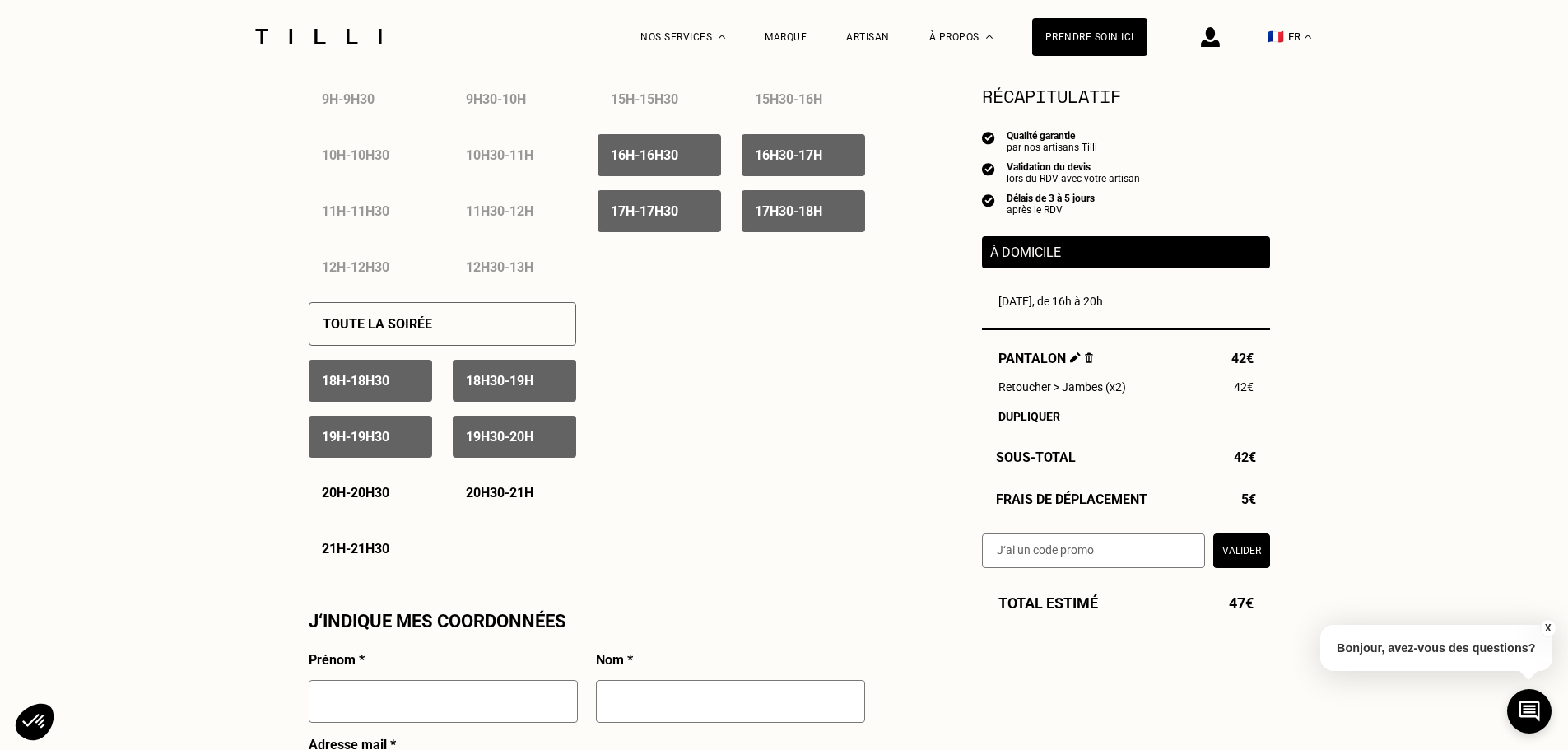
click at [374, 491] on p "20h - 20h30" at bounding box center [356, 492] width 68 height 15
click at [488, 498] on p "20h30 - 21h" at bounding box center [500, 492] width 68 height 15
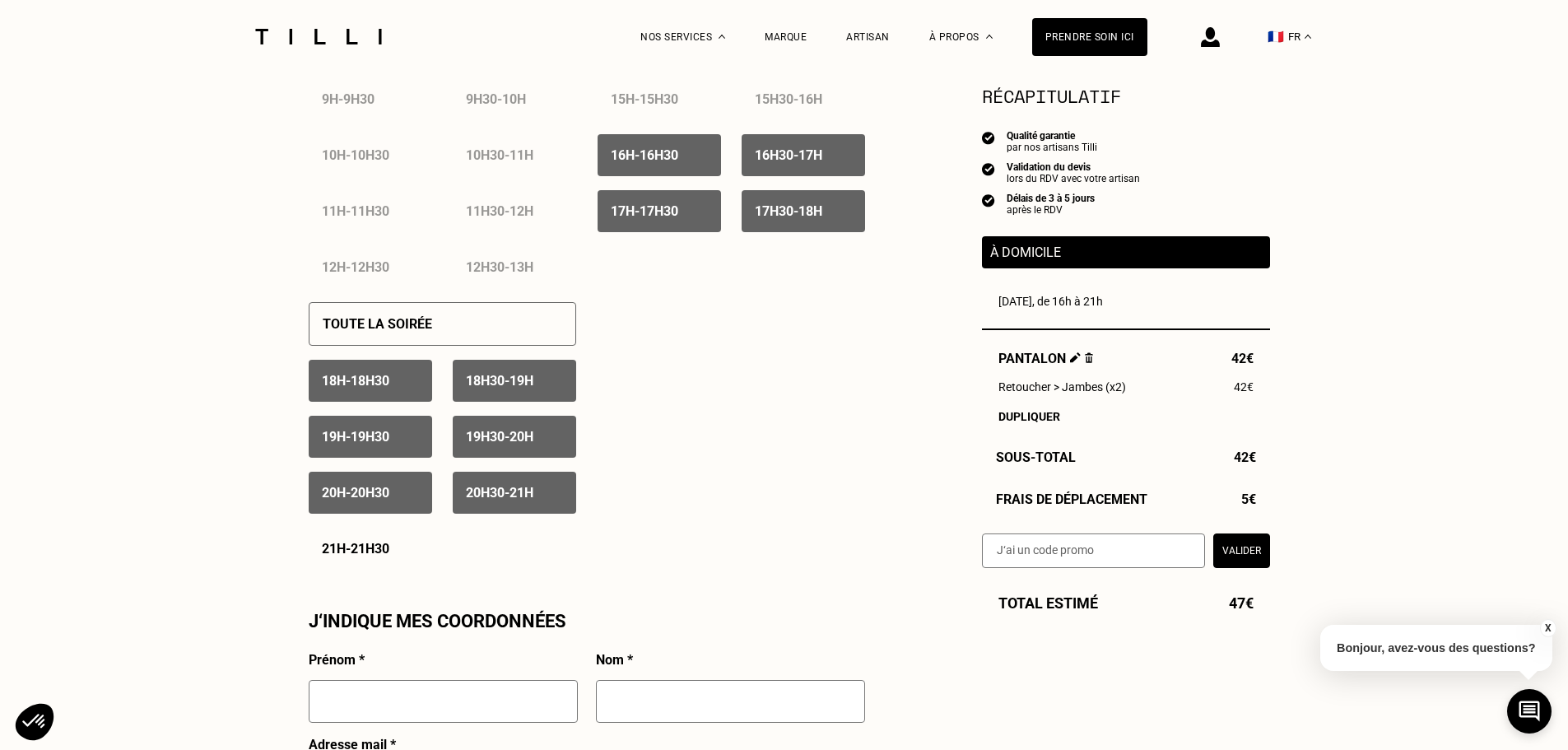
click at [365, 554] on p "21h - 21h30" at bounding box center [356, 548] width 68 height 15
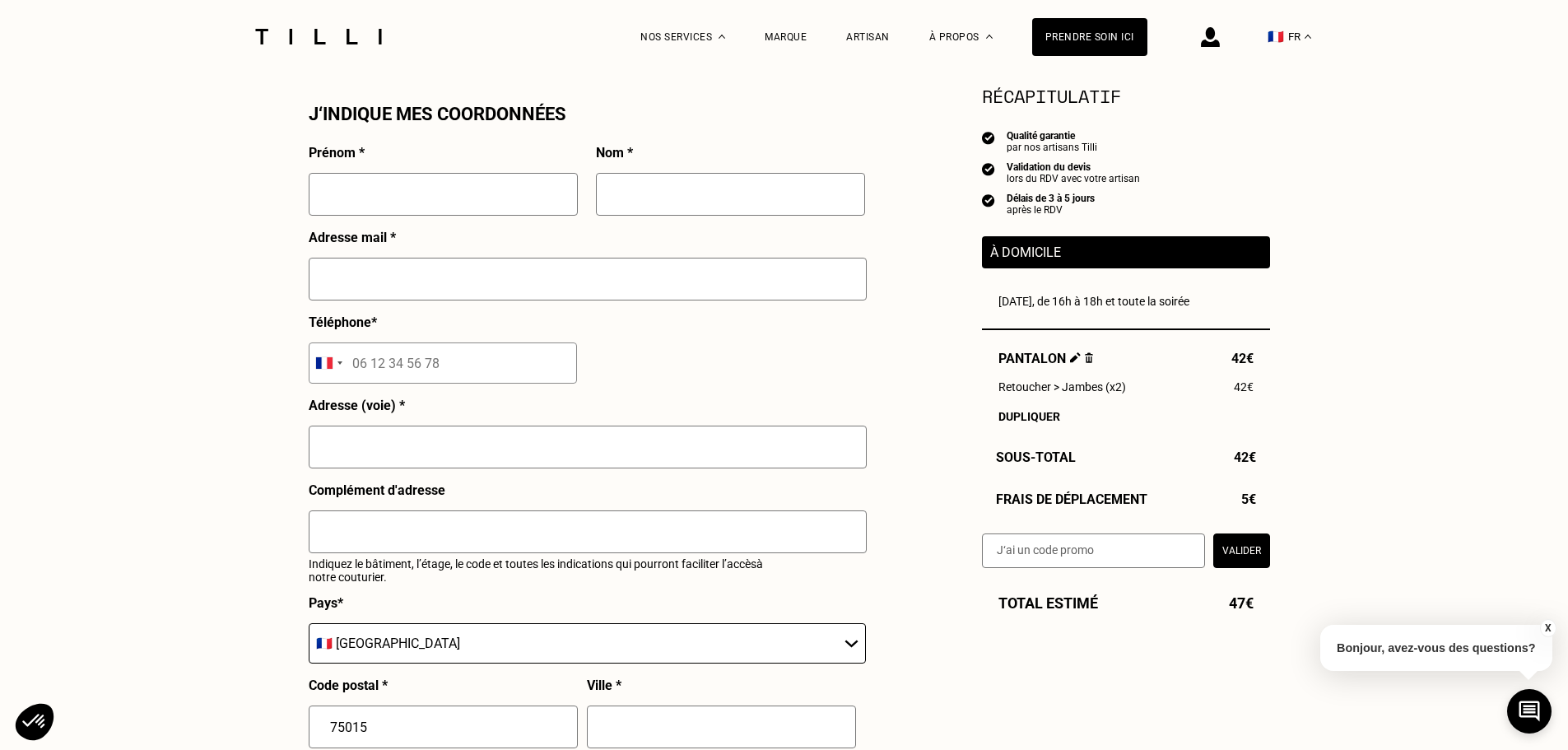
scroll to position [1399, 0]
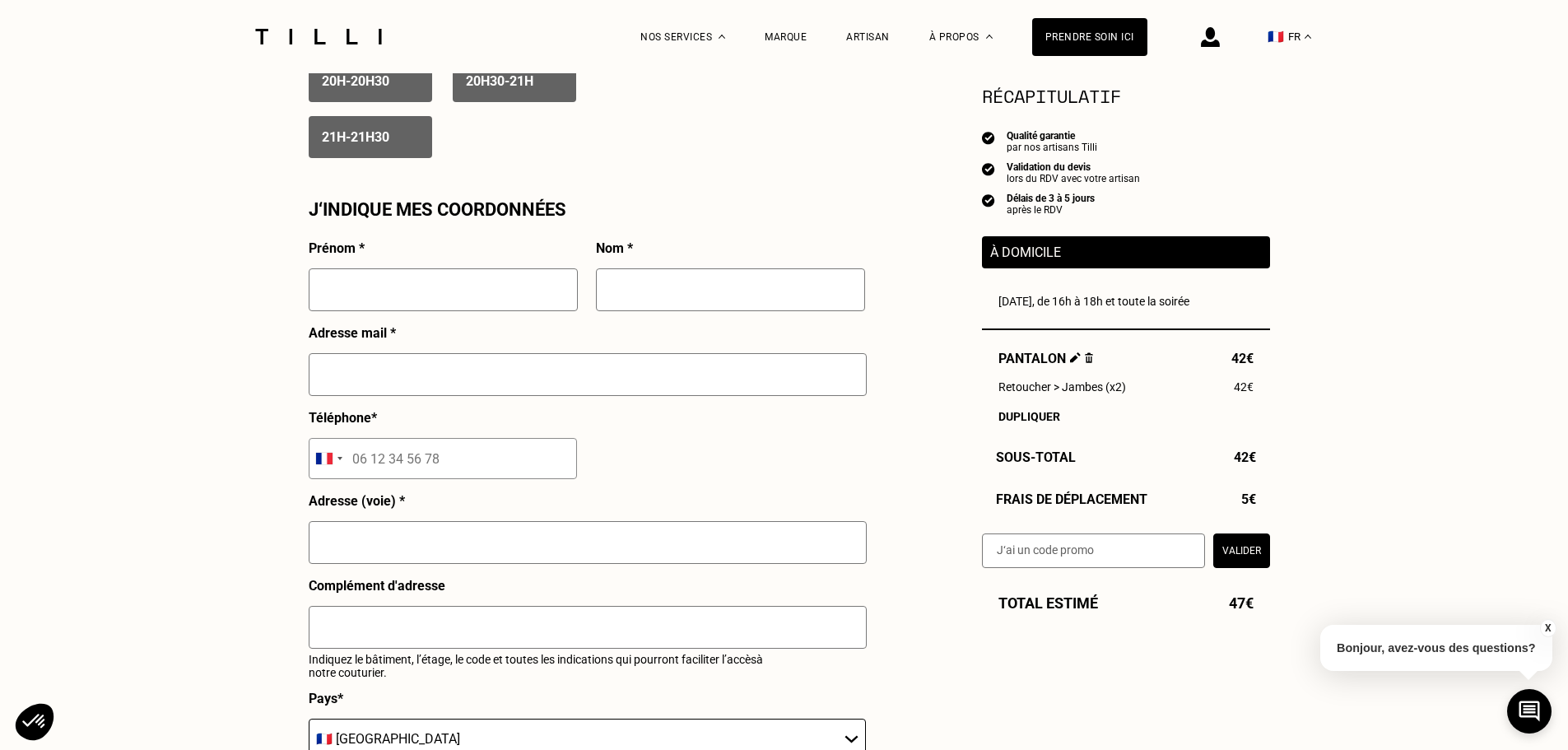
click at [383, 311] on input "text" at bounding box center [443, 290] width 269 height 43
type input "[PERSON_NAME]"
type input "carlier"
type input "[EMAIL_ADDRESS][DOMAIN_NAME]"
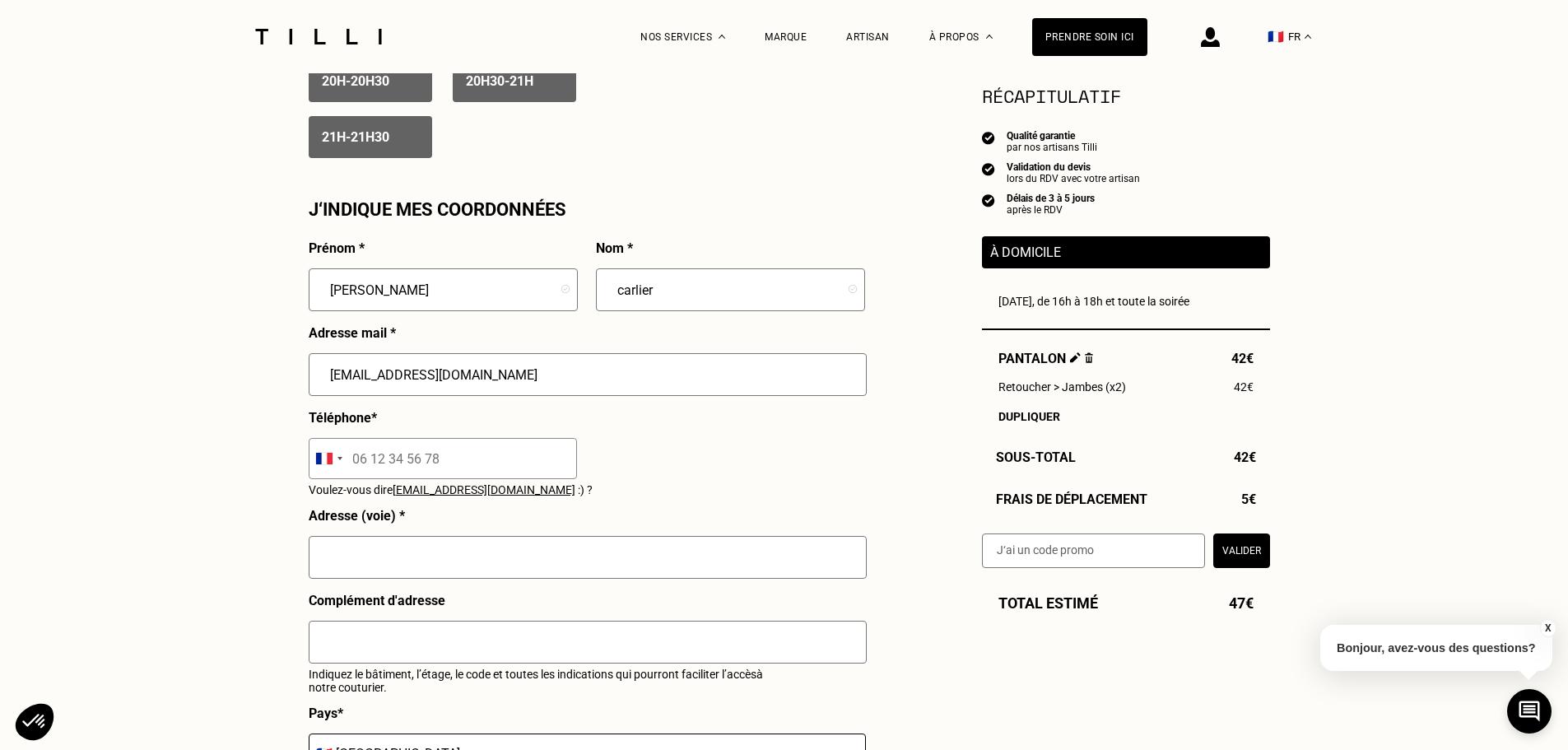
click at [428, 476] on input "tel" at bounding box center [443, 458] width 268 height 41
type input "06 79 85 96 72"
click at [381, 579] on input "text" at bounding box center [588, 557] width 558 height 43
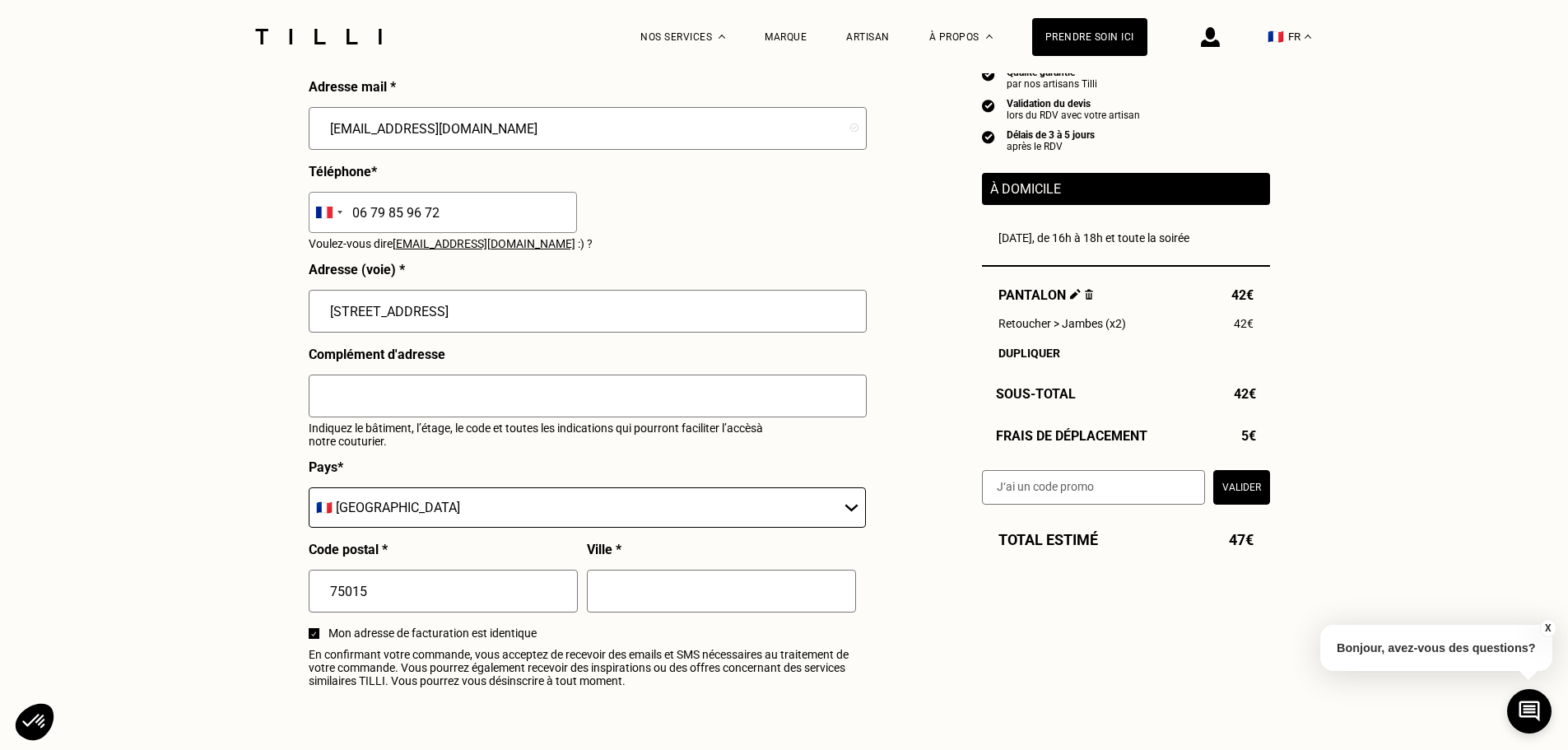
scroll to position [1647, 0]
type input "[STREET_ADDRESS]"
click at [396, 527] on select "🇩🇪 [GEOGRAPHIC_DATA] 🇦🇹 [GEOGRAPHIC_DATA] 🇧🇪 [GEOGRAPHIC_DATA] 🇧🇬 Bulgarie 🇨🇾 C…" at bounding box center [587, 506] width 557 height 41
click at [660, 602] on input "text" at bounding box center [721, 591] width 269 height 43
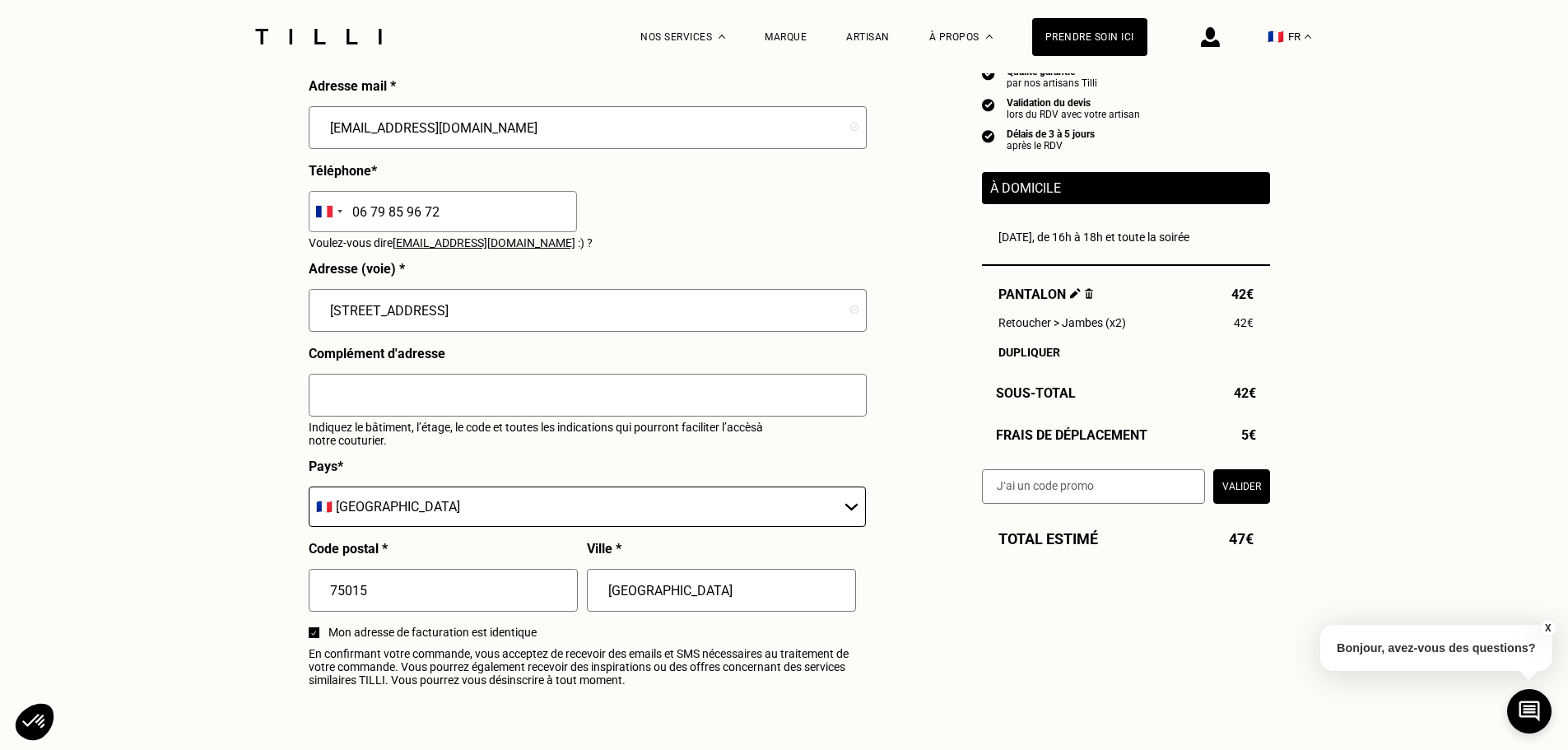
type input "[GEOGRAPHIC_DATA]"
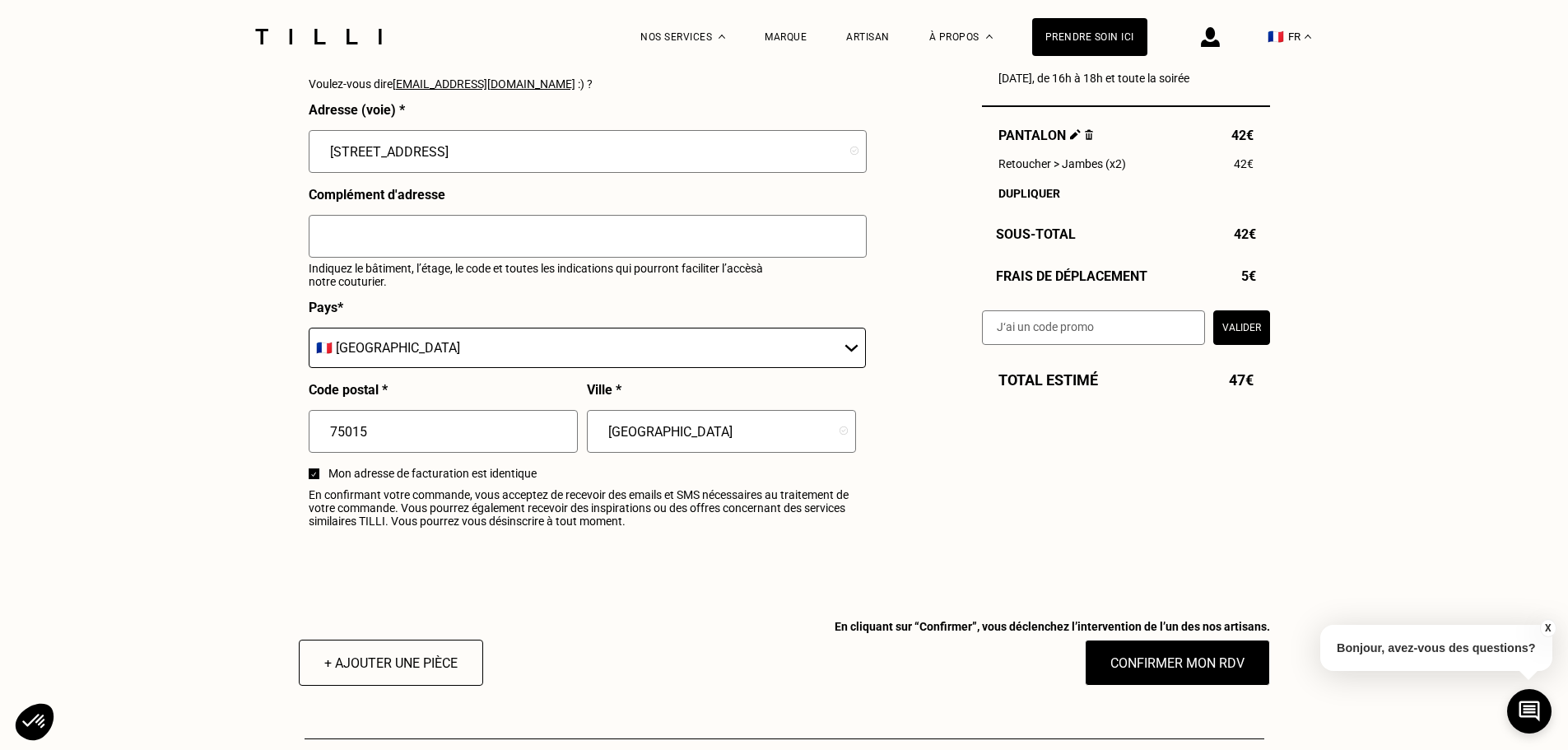
scroll to position [1893, 0]
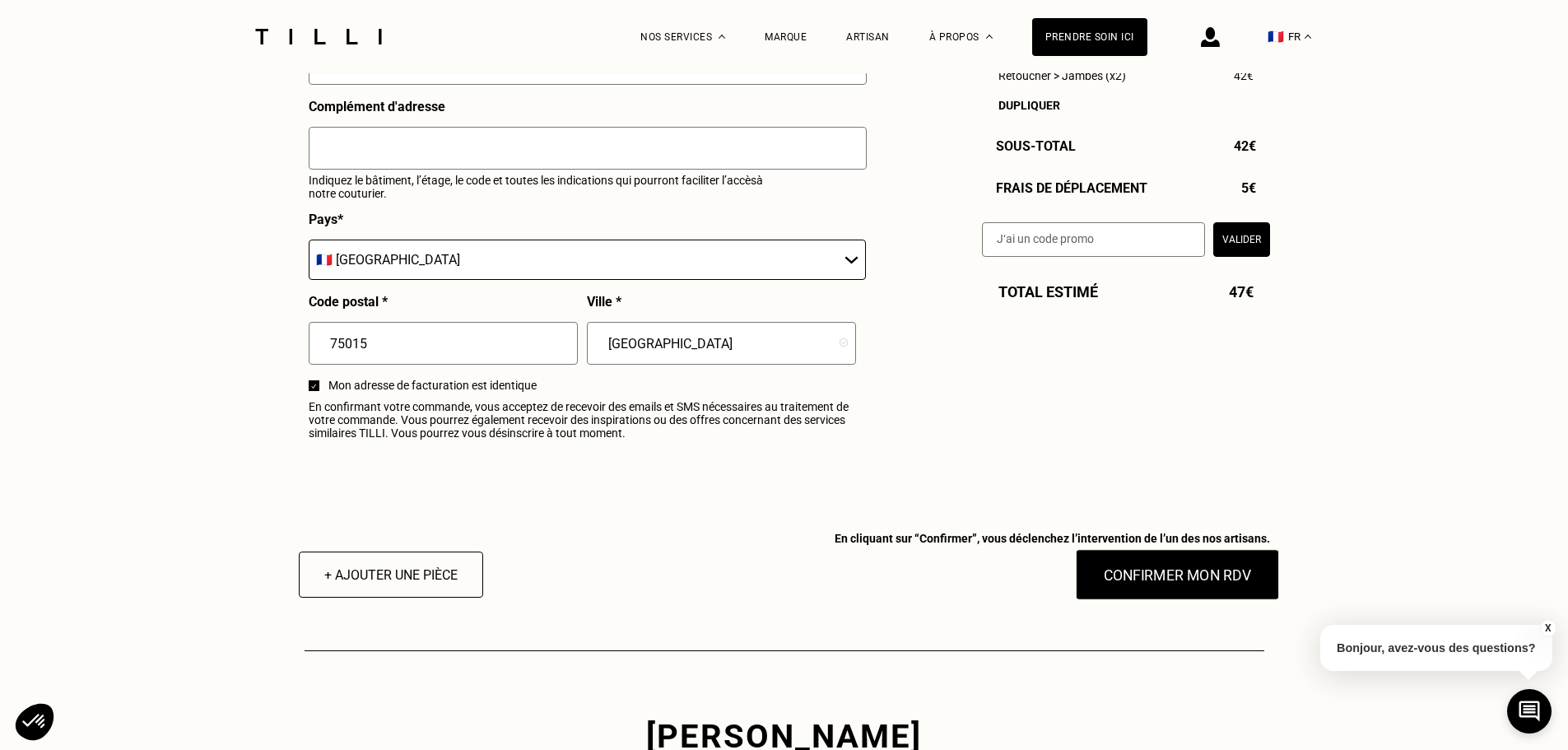
click at [1165, 595] on button "Confirmer mon RDV" at bounding box center [1176, 574] width 204 height 51
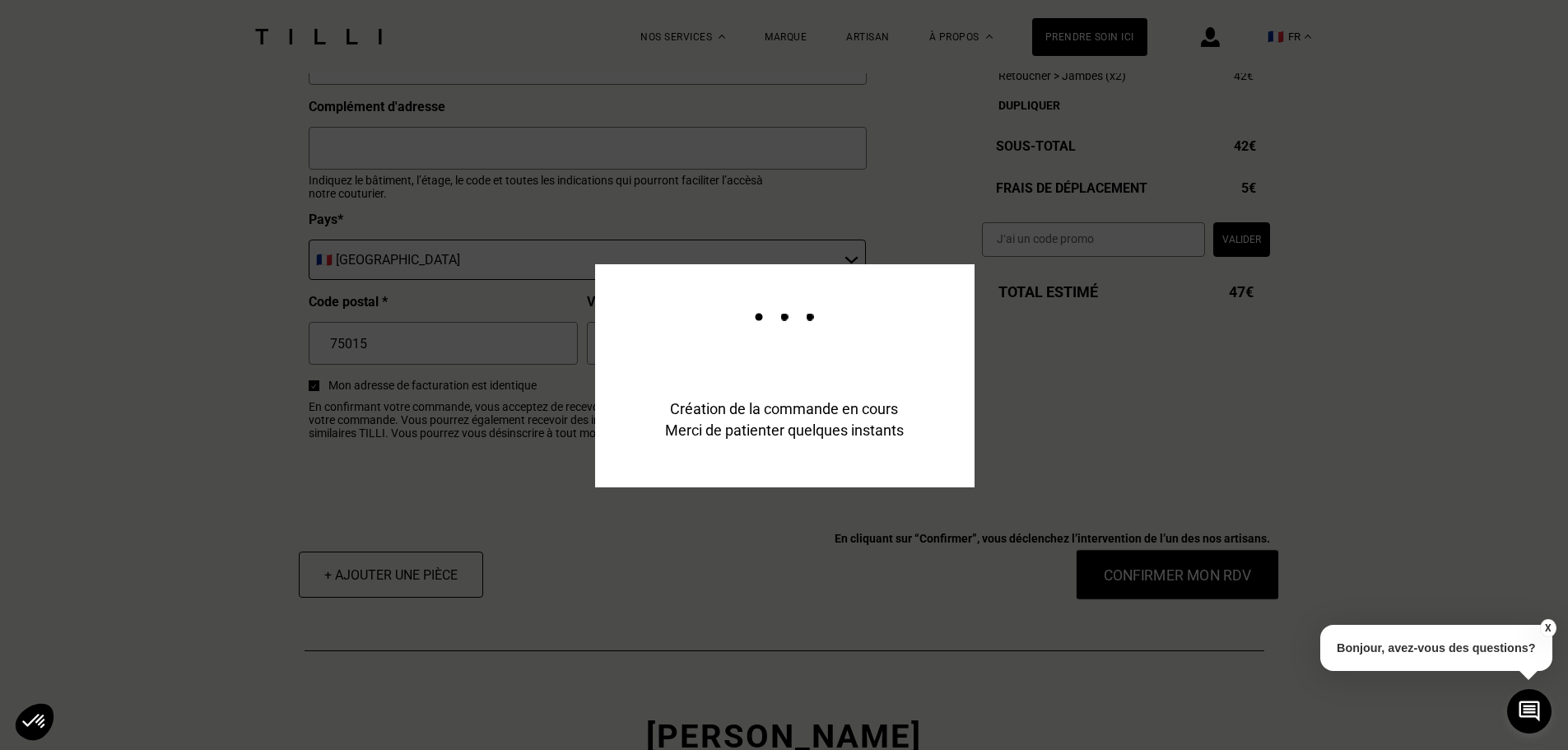
scroll to position [1934, 0]
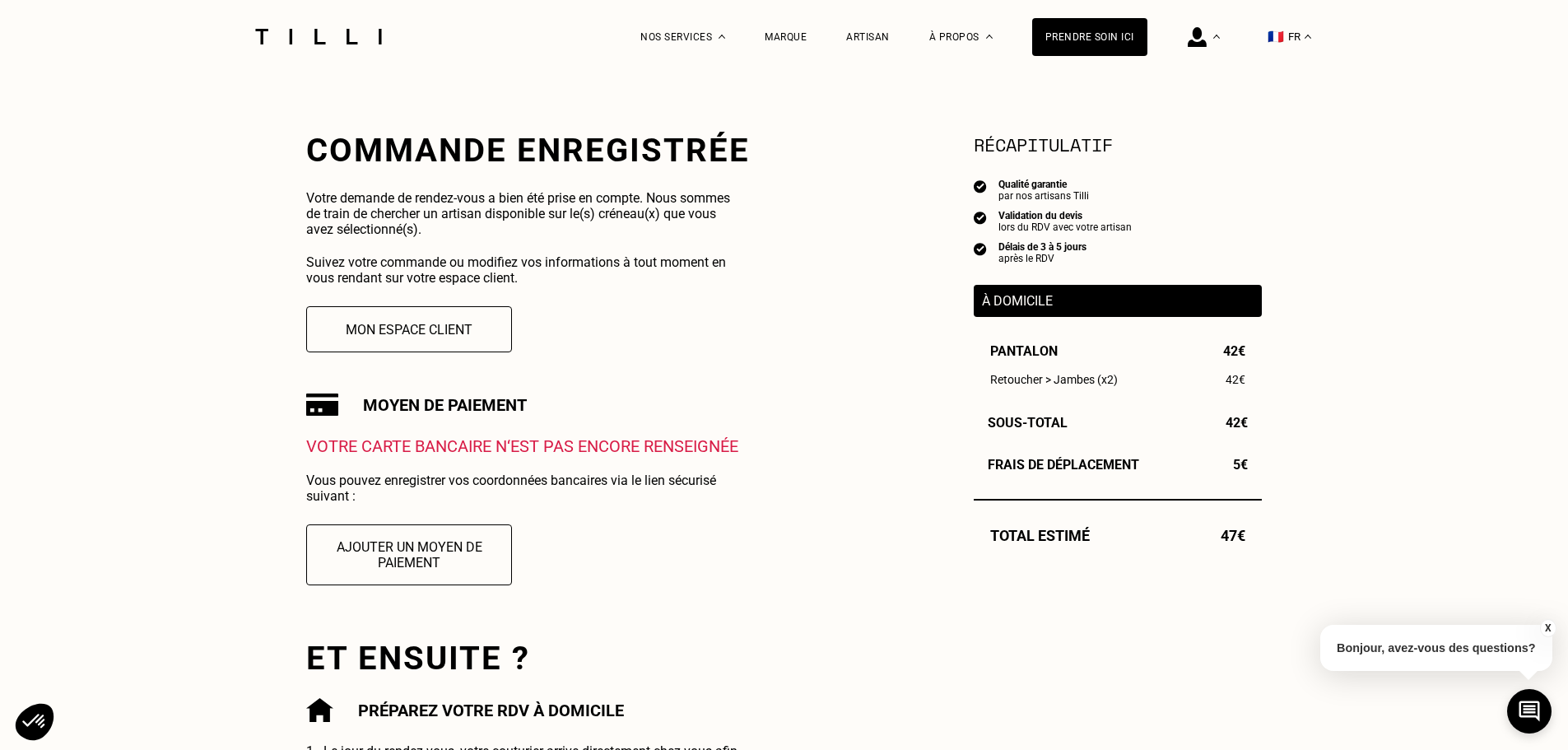
scroll to position [330, 0]
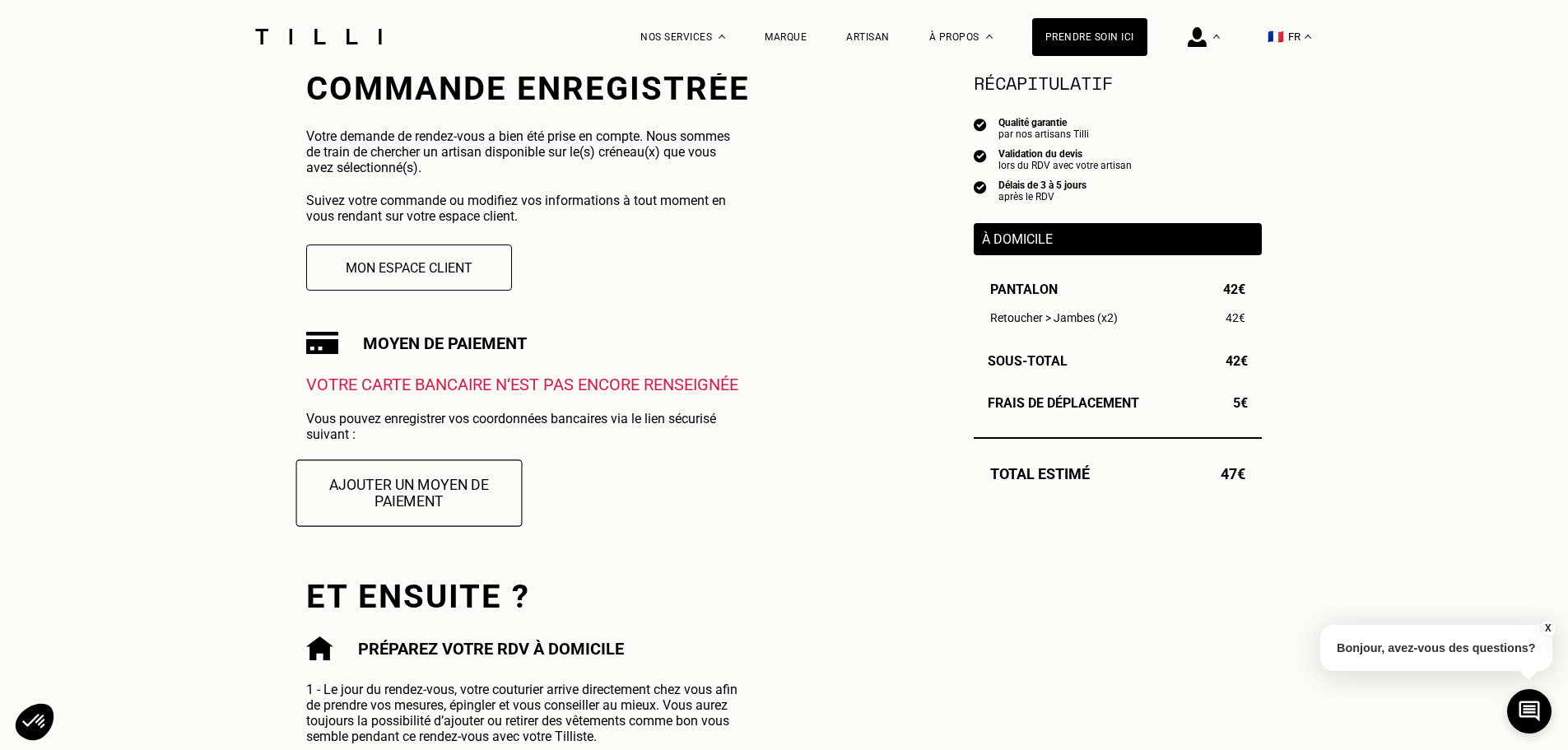
click at [388, 509] on button "Ajouter un moyen de paiement" at bounding box center [409, 492] width 226 height 67
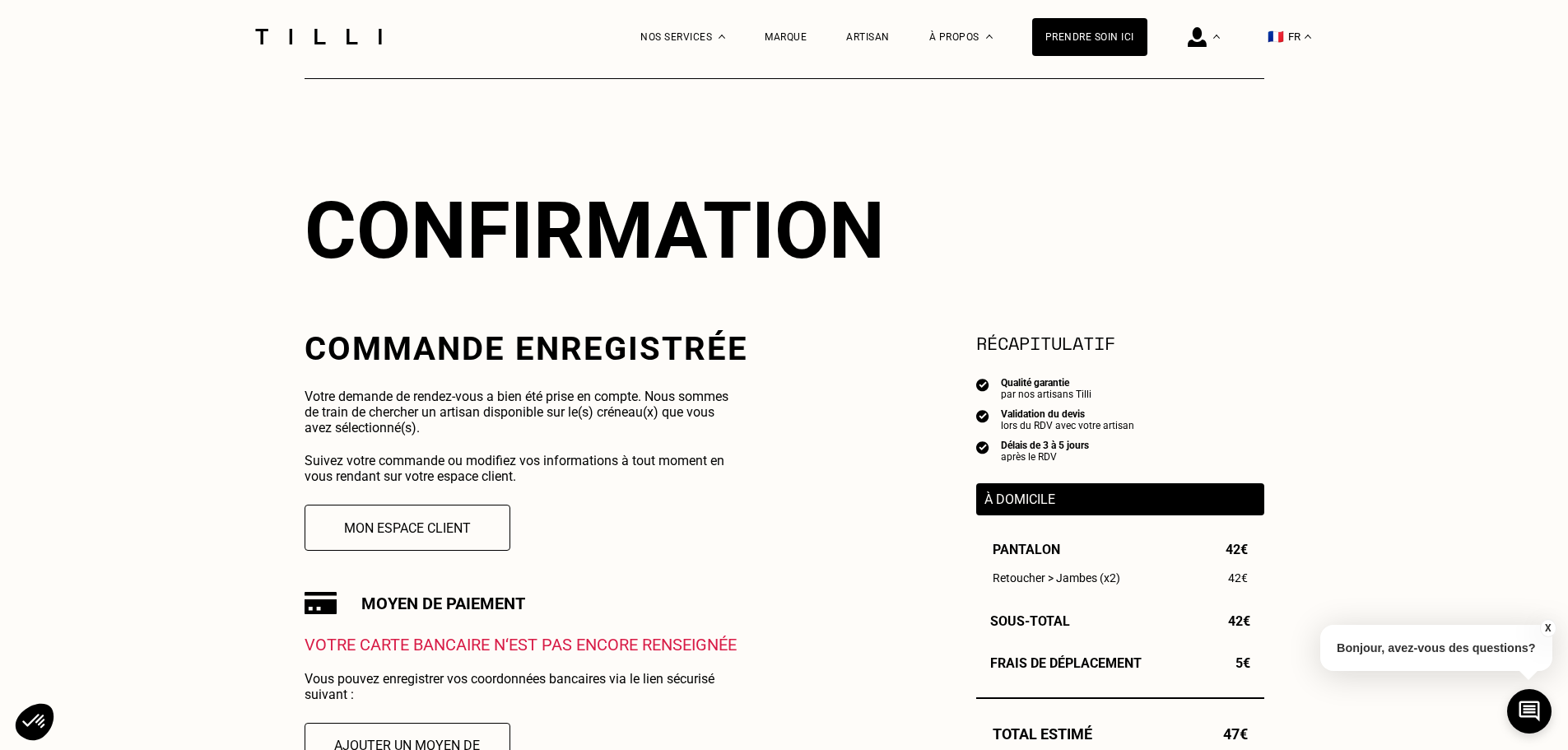
scroll to position [0, 0]
